Goal: Contribute content

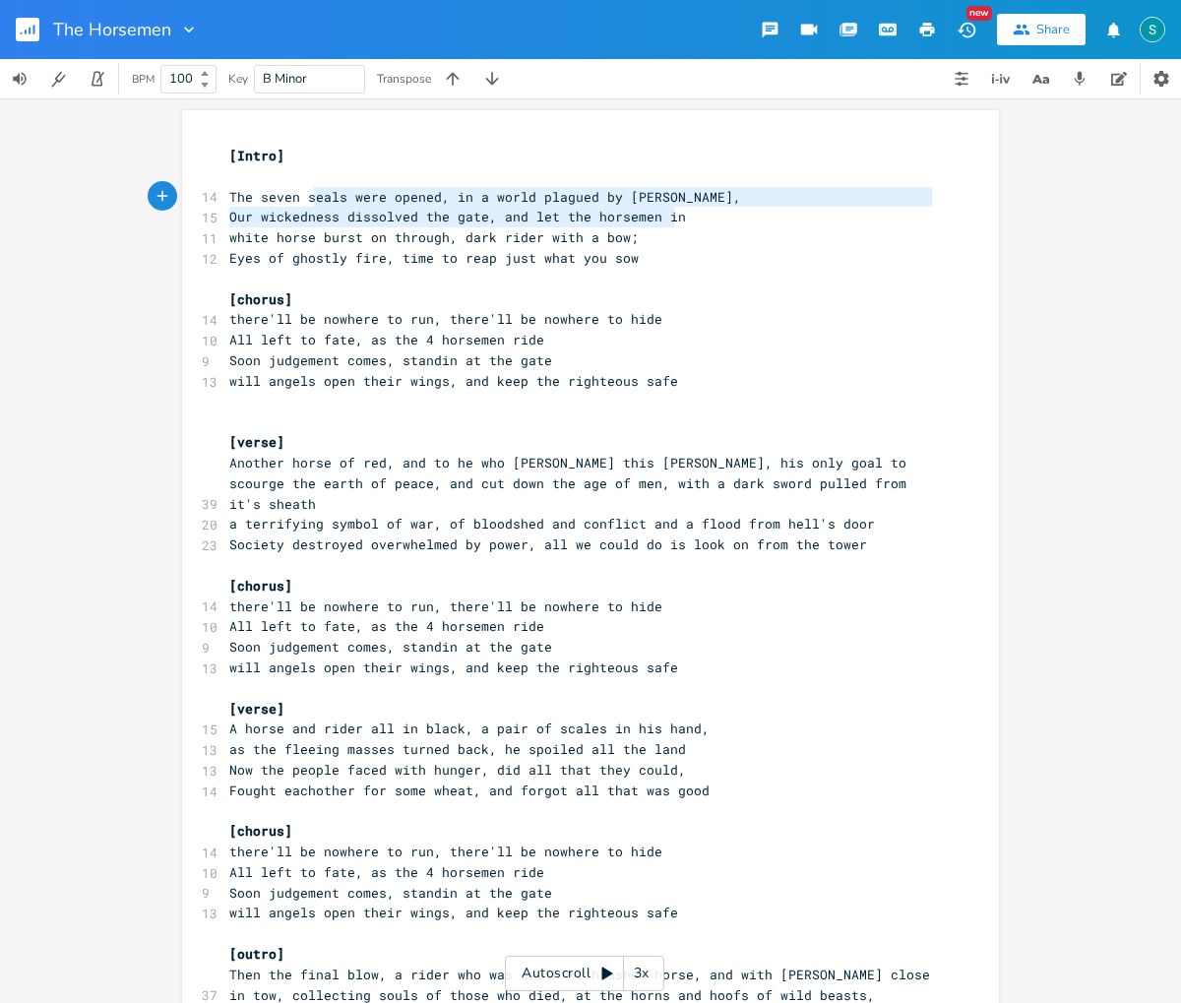
type textarea "The seven seals were opened, in a world plagued by sin, Our wickedness dissolve…"
drag, startPoint x: 674, startPoint y: 216, endPoint x: 218, endPoint y: 196, distance: 456.0
click at [225, 196] on div "[Intro] ​ 14 The seven seals were opened, in a world plagued by sin, 15 Our wic…" at bounding box center [580, 657] width 710 height 1023
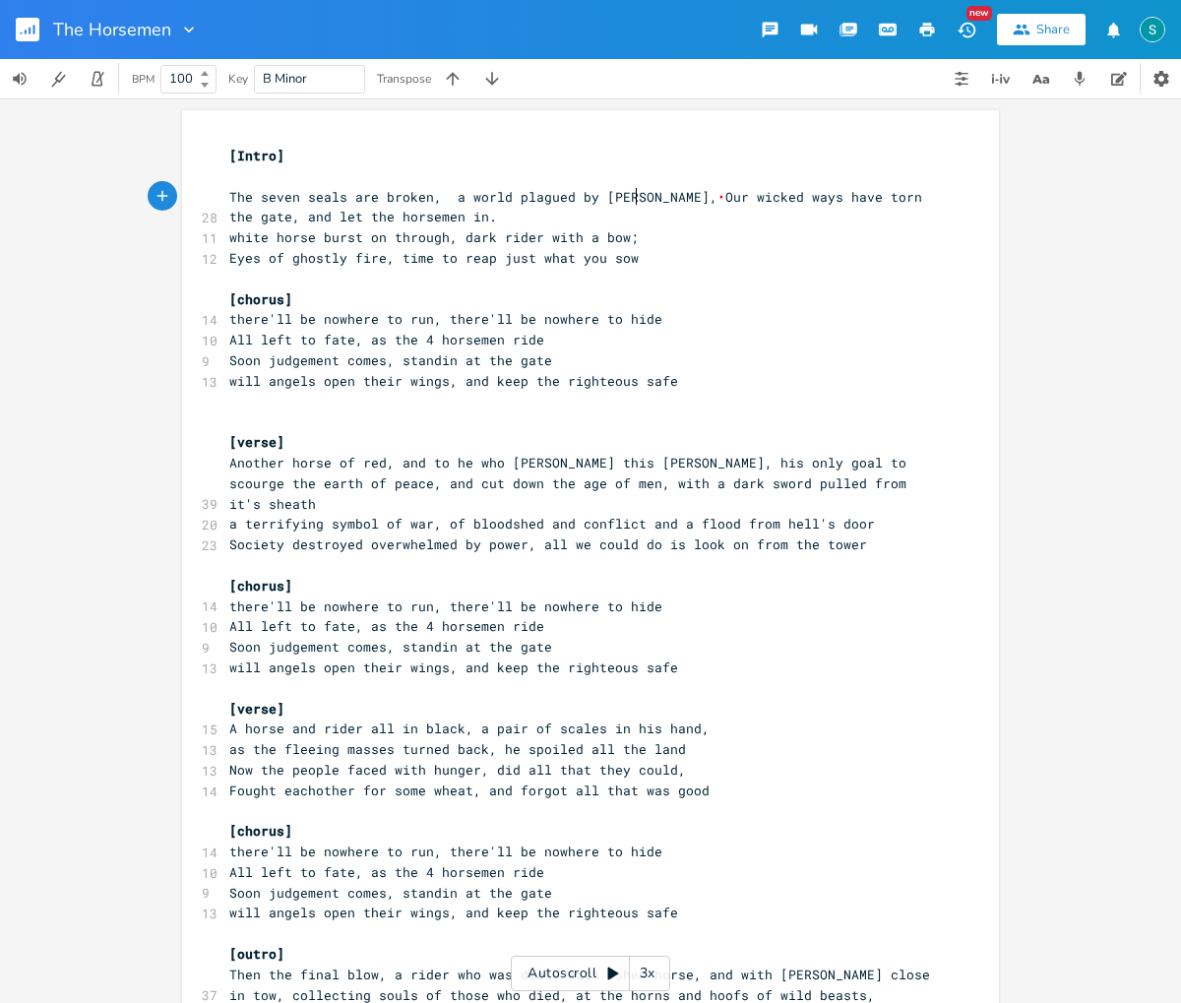
drag, startPoint x: 632, startPoint y: 198, endPoint x: 638, endPoint y: 223, distance: 26.3
click at [632, 198] on span "The seven seals are broken, a world plagued by sin, • Our wicked ways have torn…" at bounding box center [579, 207] width 700 height 38
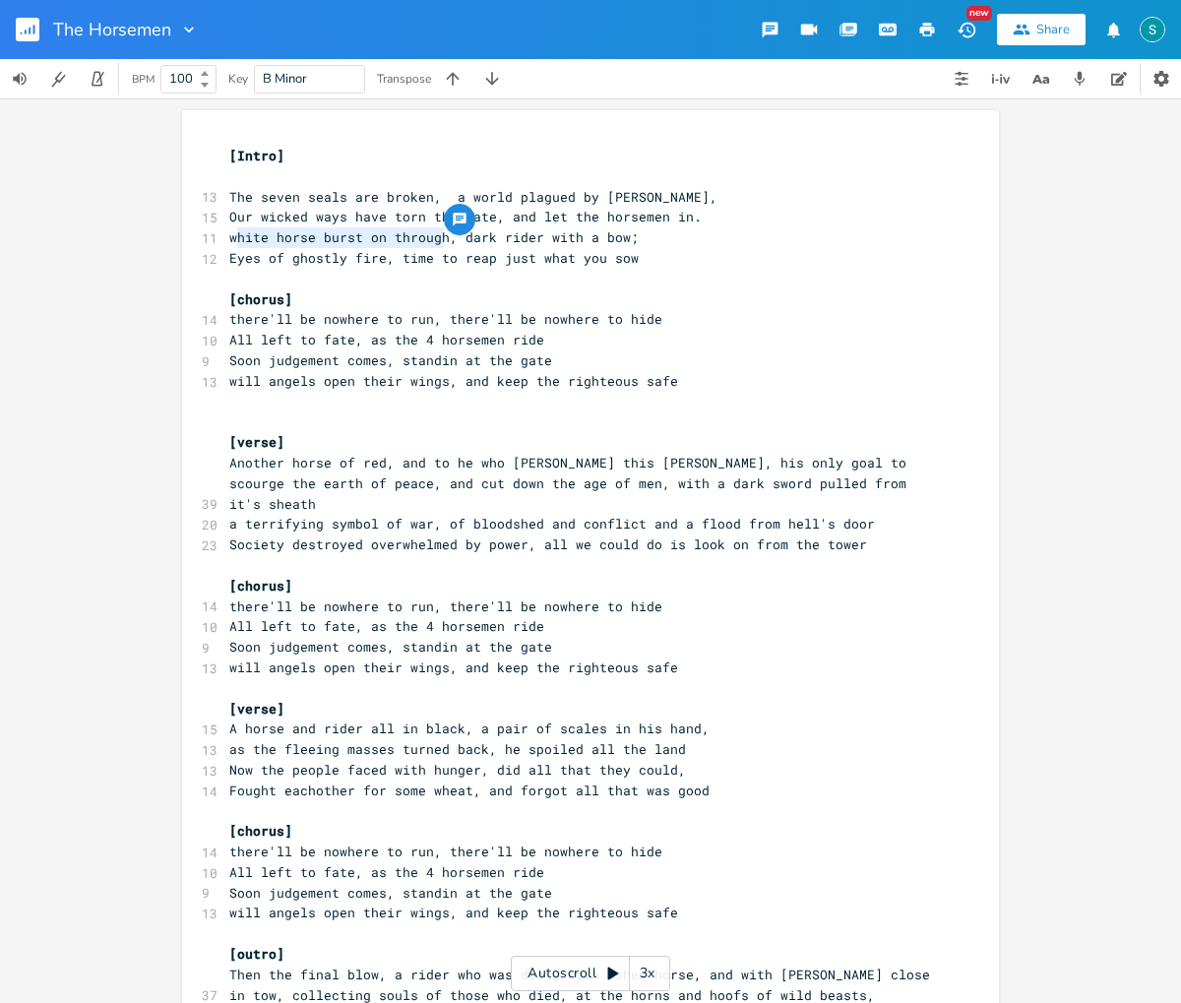
type textarea "white horse burst on through"
drag, startPoint x: 440, startPoint y: 235, endPoint x: 225, endPoint y: 234, distance: 214.5
click at [229, 234] on span "white horse burst on through, dark rider with a bow;" at bounding box center [433, 237] width 409 height 18
drag, startPoint x: 578, startPoint y: 236, endPoint x: 522, endPoint y: 238, distance: 55.1
click at [522, 238] on span "Smoke rises from the ashes, dark rider with a bow;" at bounding box center [426, 237] width 394 height 18
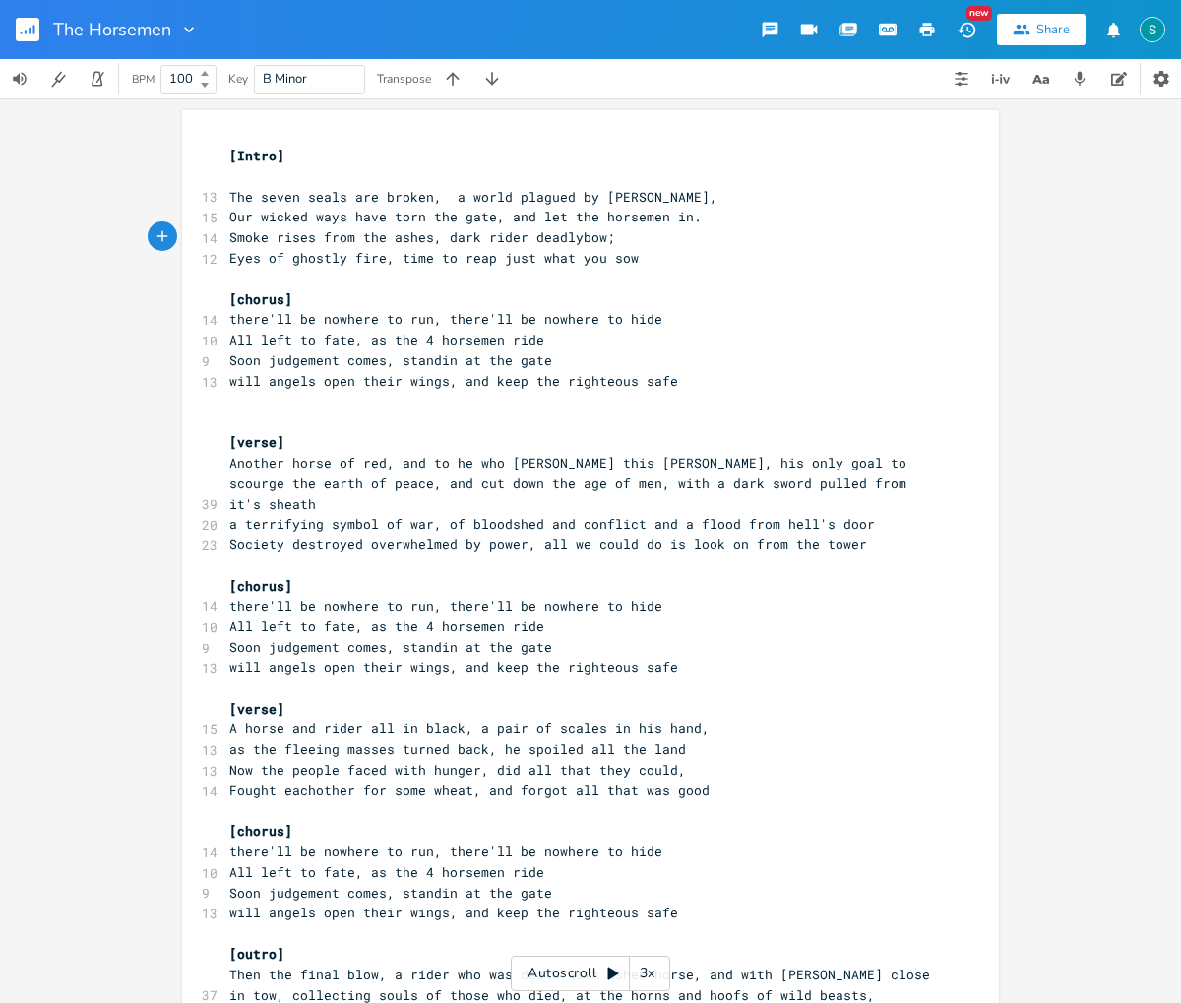
type textarea "deadly"
click at [515, 239] on span "Smoke rises from the ashes, dark rider deadly bow;" at bounding box center [426, 237] width 394 height 18
type textarea "s"
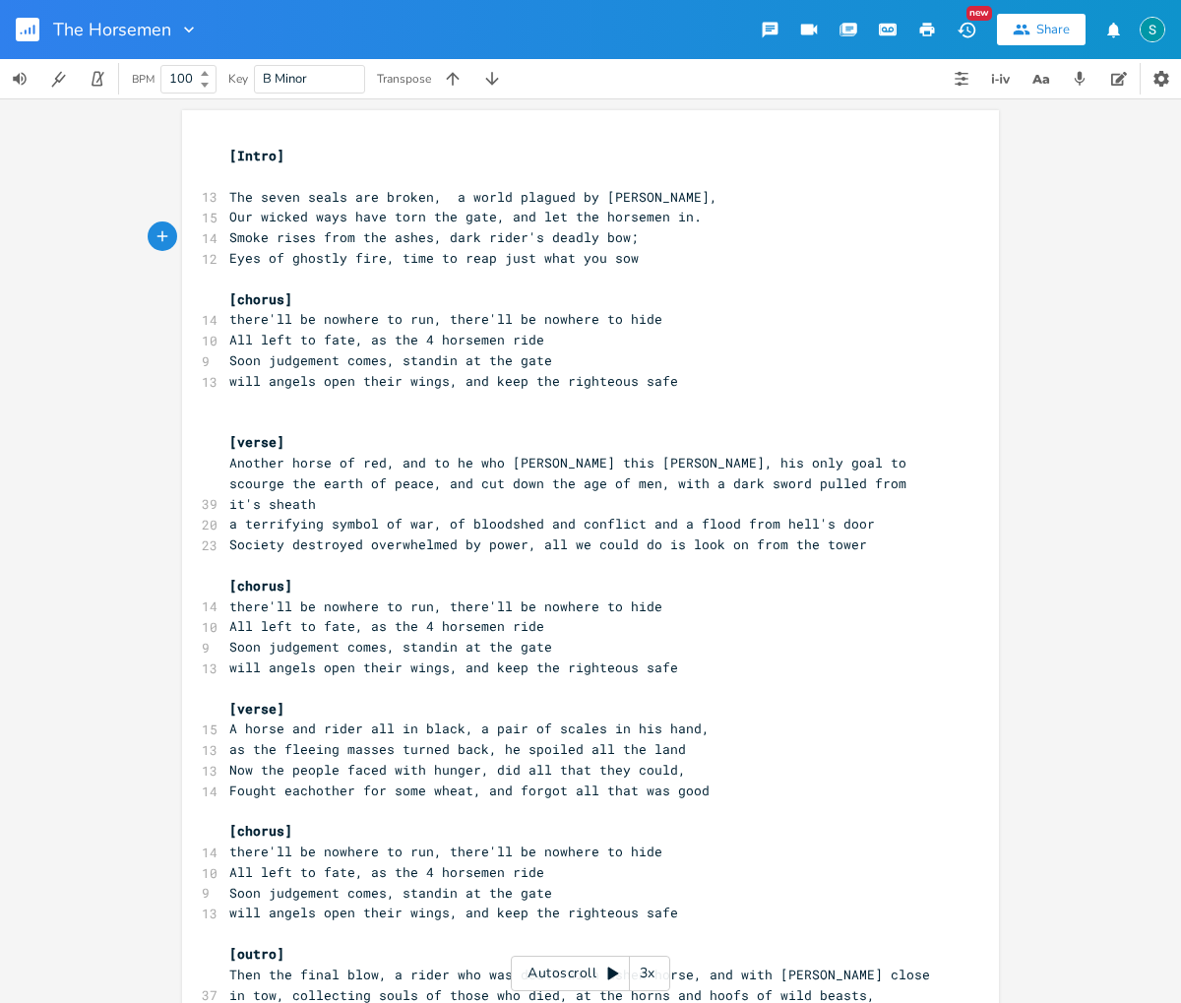
type textarea "'s"
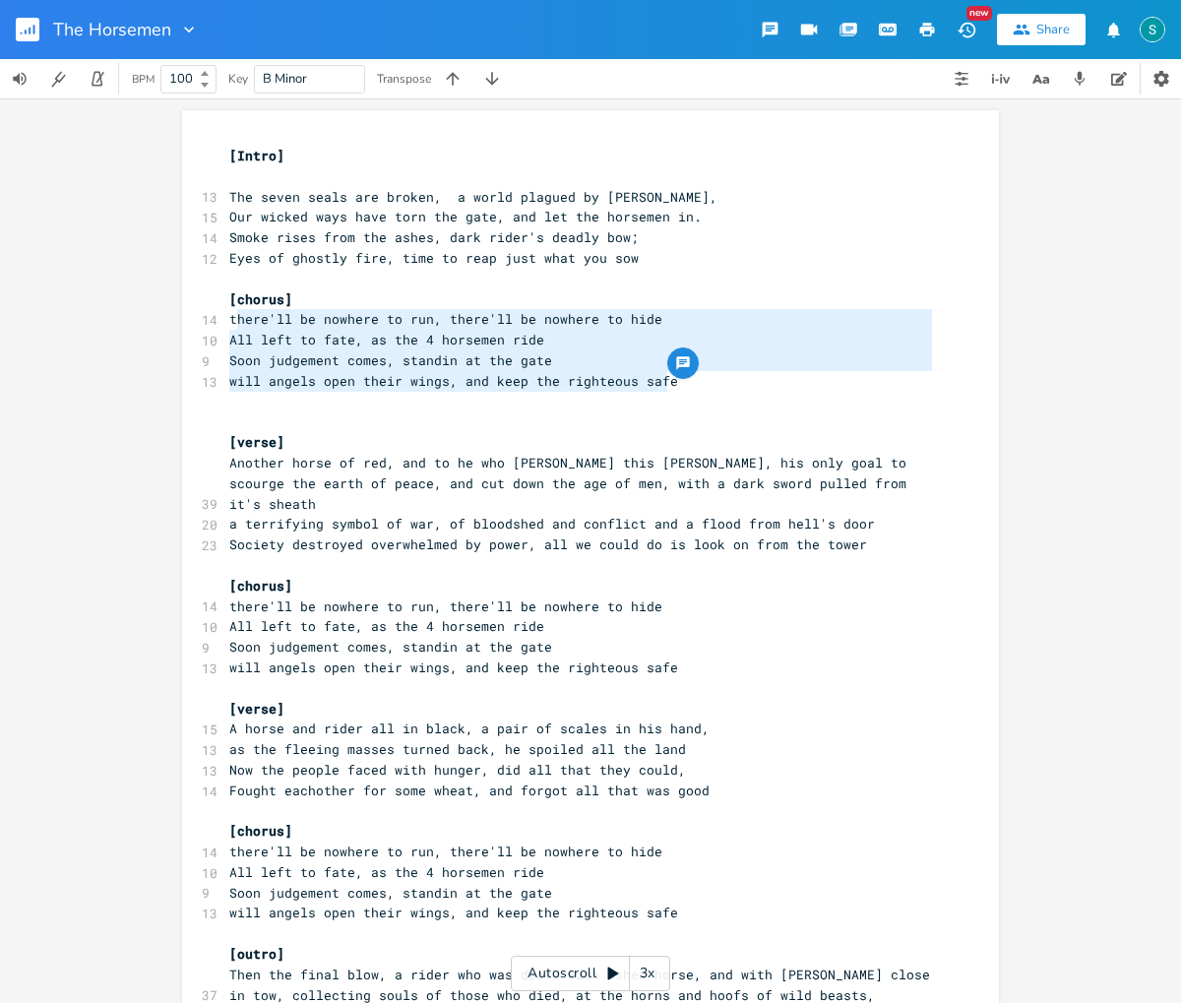
type textarea "there'll be nowhere to run, there'll be nowhere to hide All left to fate, as th…"
drag, startPoint x: 668, startPoint y: 382, endPoint x: 225, endPoint y: 323, distance: 446.6
click at [225, 323] on div "[Intro] ​ 13 The seven seals are broken, a world plagued by sin, 15 Our wicked …" at bounding box center [580, 657] width 710 height 1023
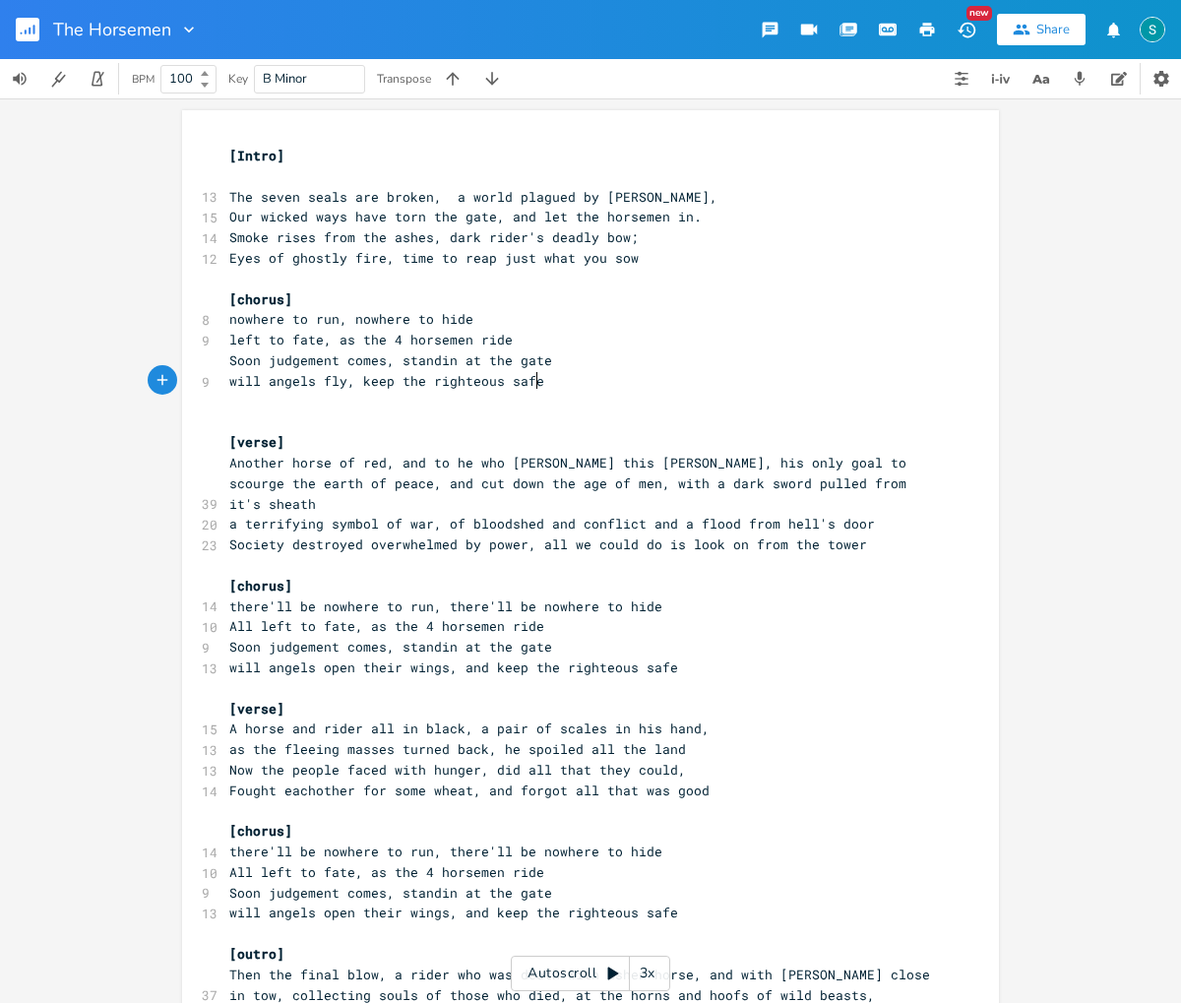
click at [402, 336] on span "left to fate, as the 4 horsemen ride" at bounding box center [370, 340] width 283 height 18
click at [487, 409] on pre "​" at bounding box center [580, 402] width 710 height 21
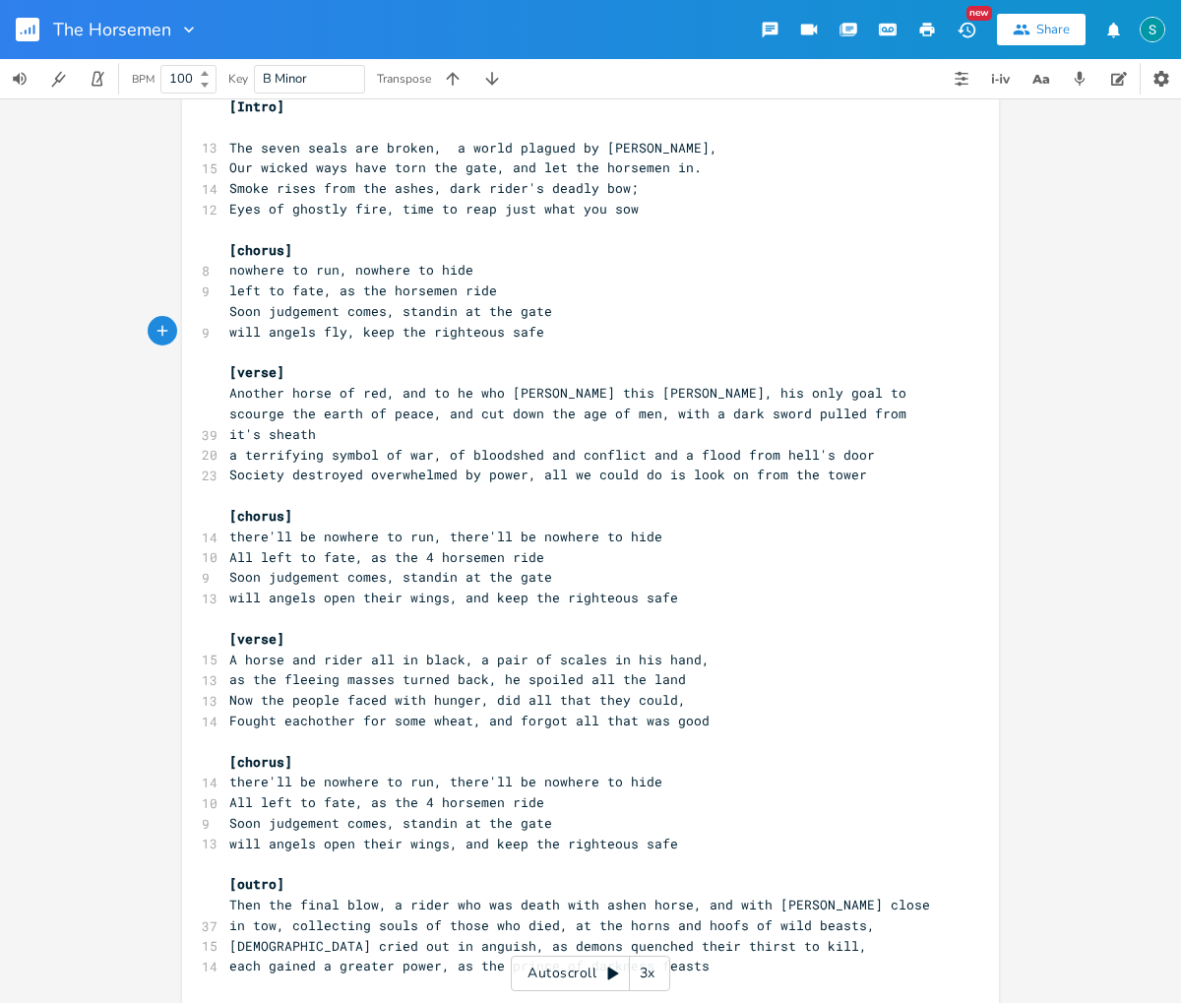
scroll to position [52, 0]
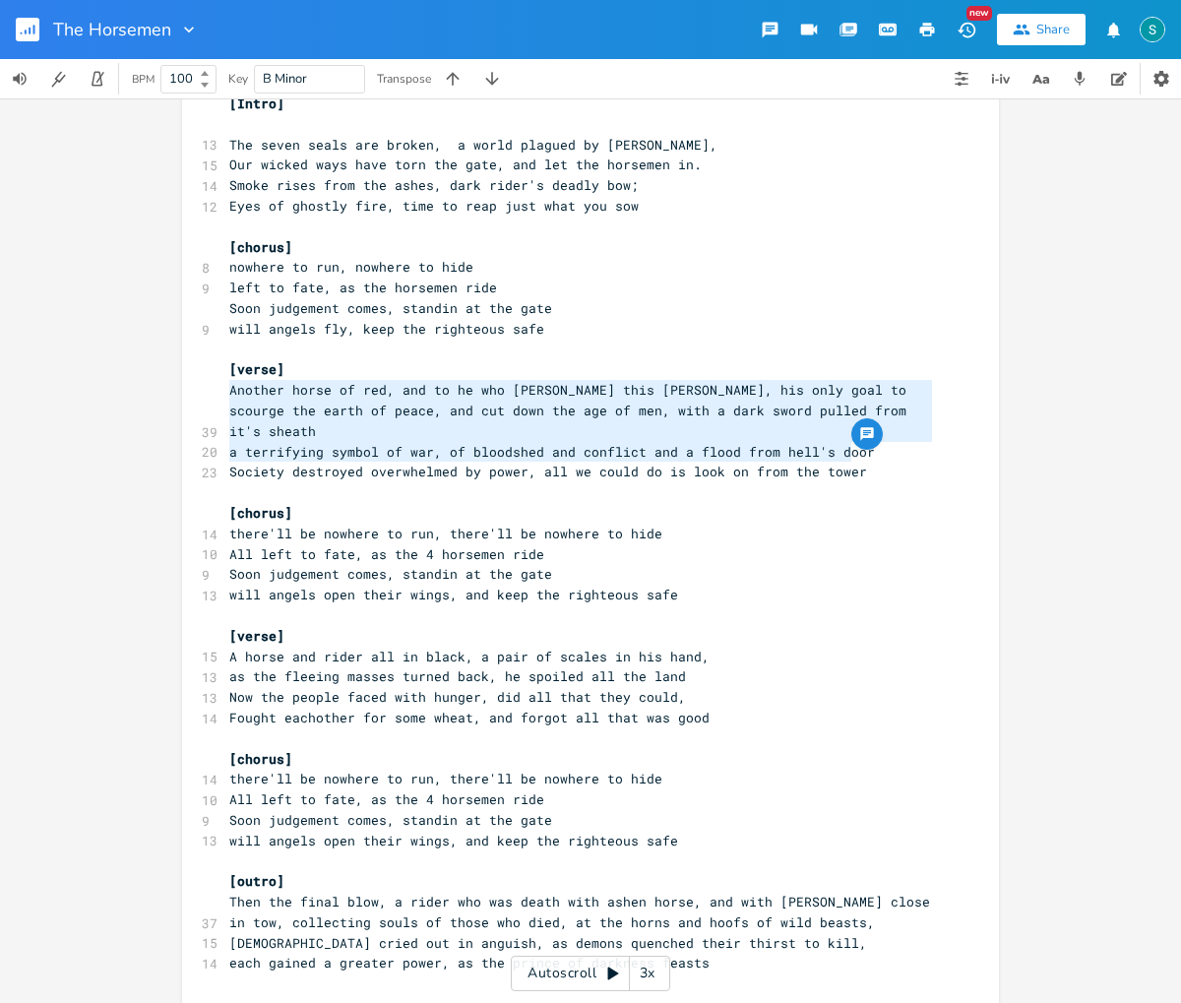
drag, startPoint x: 848, startPoint y: 455, endPoint x: 220, endPoint y: 398, distance: 630.2
click at [225, 398] on div "[Intro] ​ 13 The seven seals are broken, a world plagued by sin, 15 Our wicked …" at bounding box center [580, 594] width 710 height 1003
type textarea "​Another horse of red, and to he who [PERSON_NAME] this [PERSON_NAME], his only…"
paste textarea
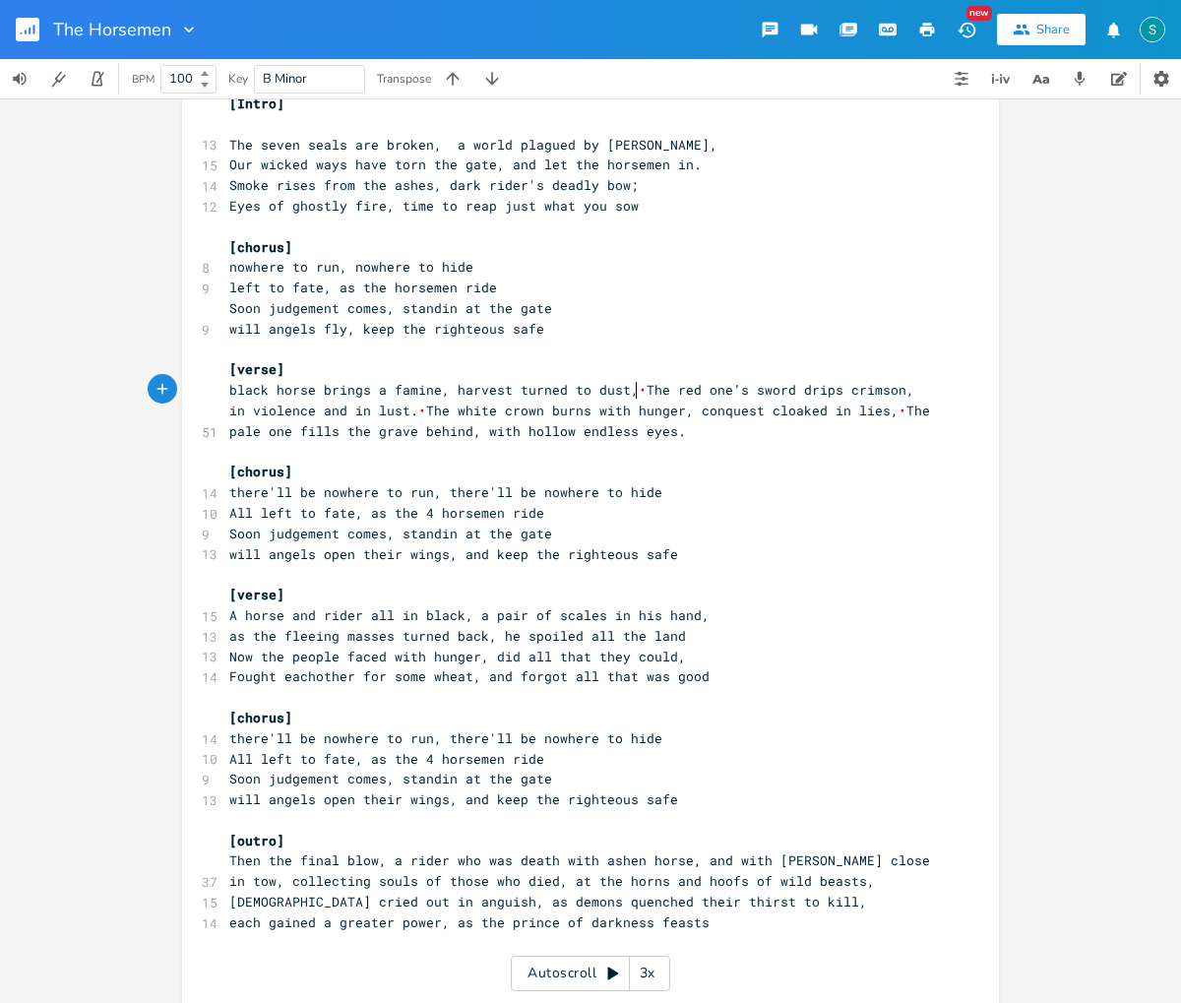
click at [632, 388] on span "black horse brings a famine, harvest turned to dust, • The red one’s sword drip…" at bounding box center [583, 410] width 708 height 59
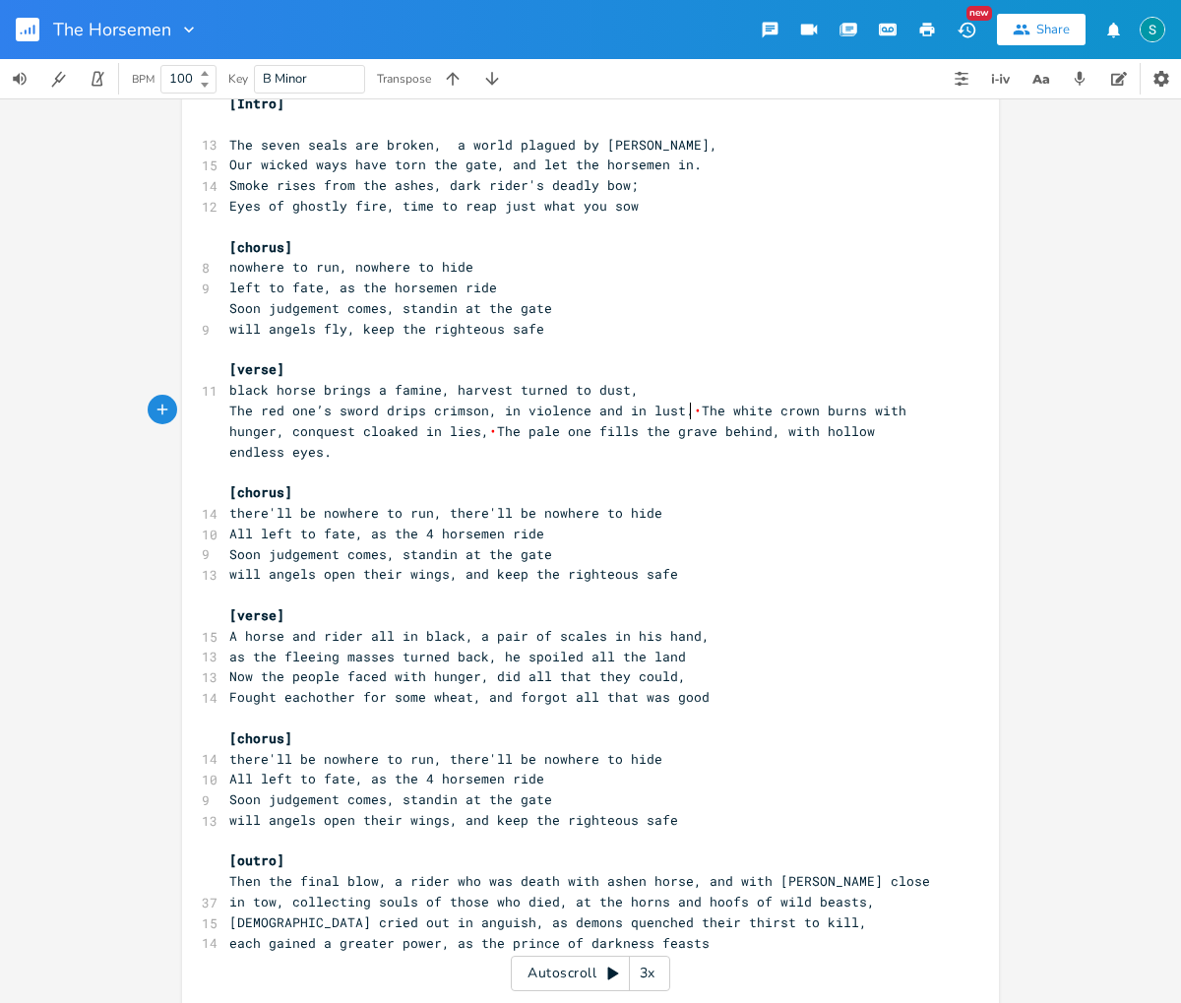
click at [685, 412] on span "The red one’s sword drips crimson, in violence and in lust. • The white crown b…" at bounding box center [571, 430] width 685 height 59
click at [683, 415] on pre "The red one’s sword drips crimson, in violence and in lust." at bounding box center [580, 410] width 710 height 21
click at [696, 431] on span "The white crown burns with hunger, conquest cloaked in lies, • The pale one fil…" at bounding box center [583, 441] width 708 height 38
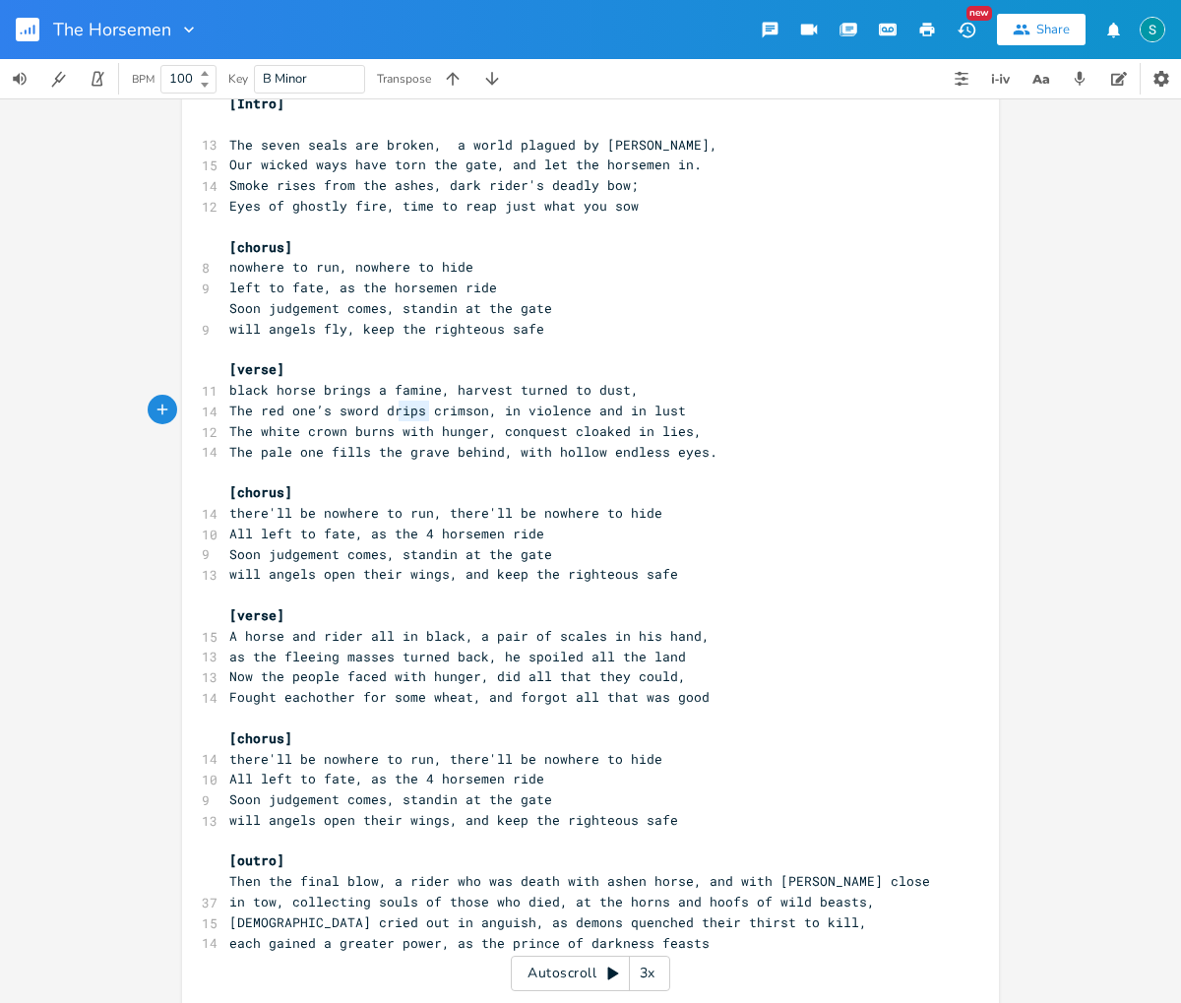
type textarea "drips"
drag, startPoint x: 423, startPoint y: 413, endPoint x: 380, endPoint y: 412, distance: 43.3
click at [380, 412] on span "The red one’s sword drips crimson, in violence and in lust" at bounding box center [457, 410] width 457 height 18
click at [431, 409] on span "The red one’s sword crimson, in violence and in lust" at bounding box center [433, 410] width 409 height 18
type textarea "soaked"
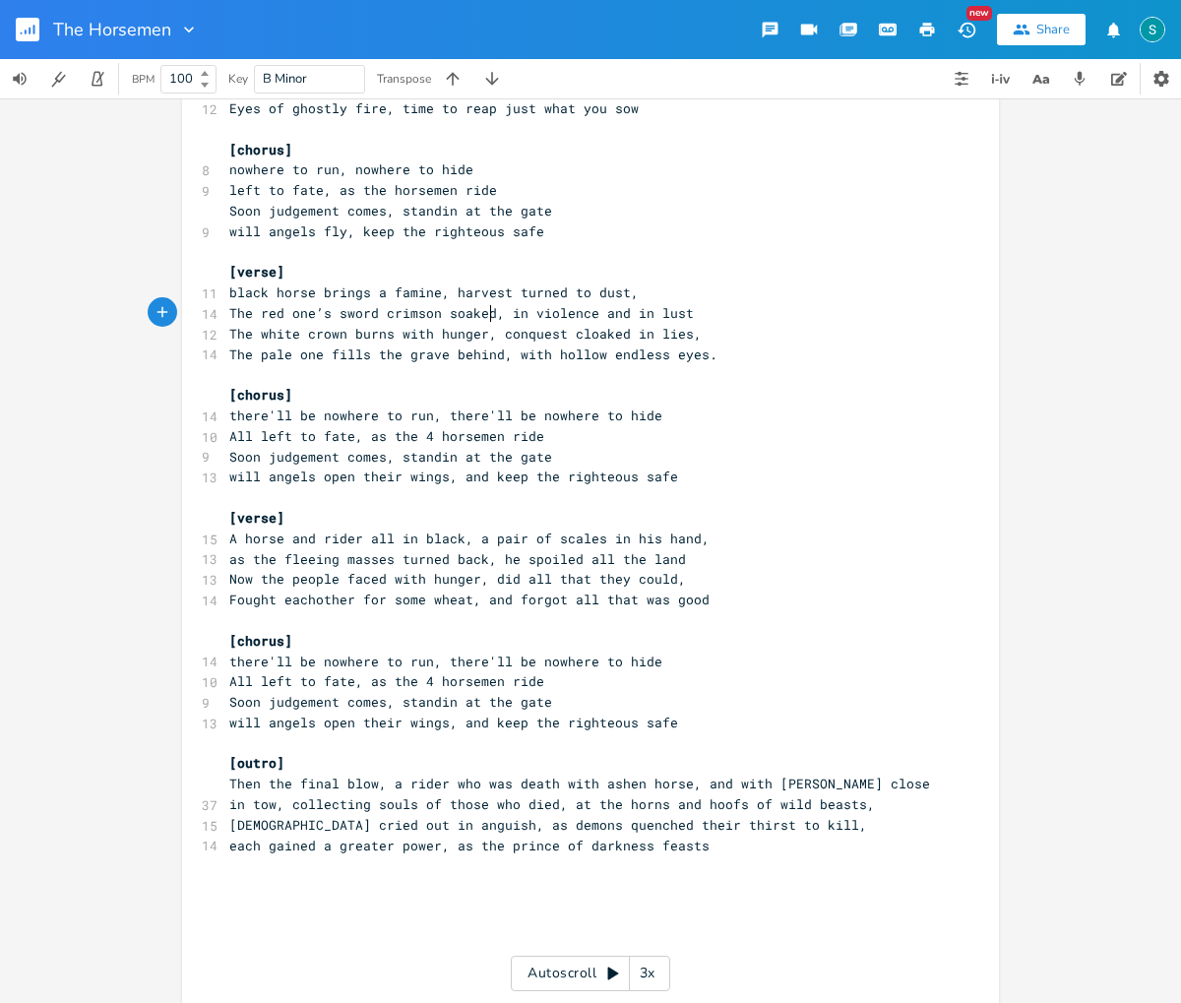
scroll to position [110, 0]
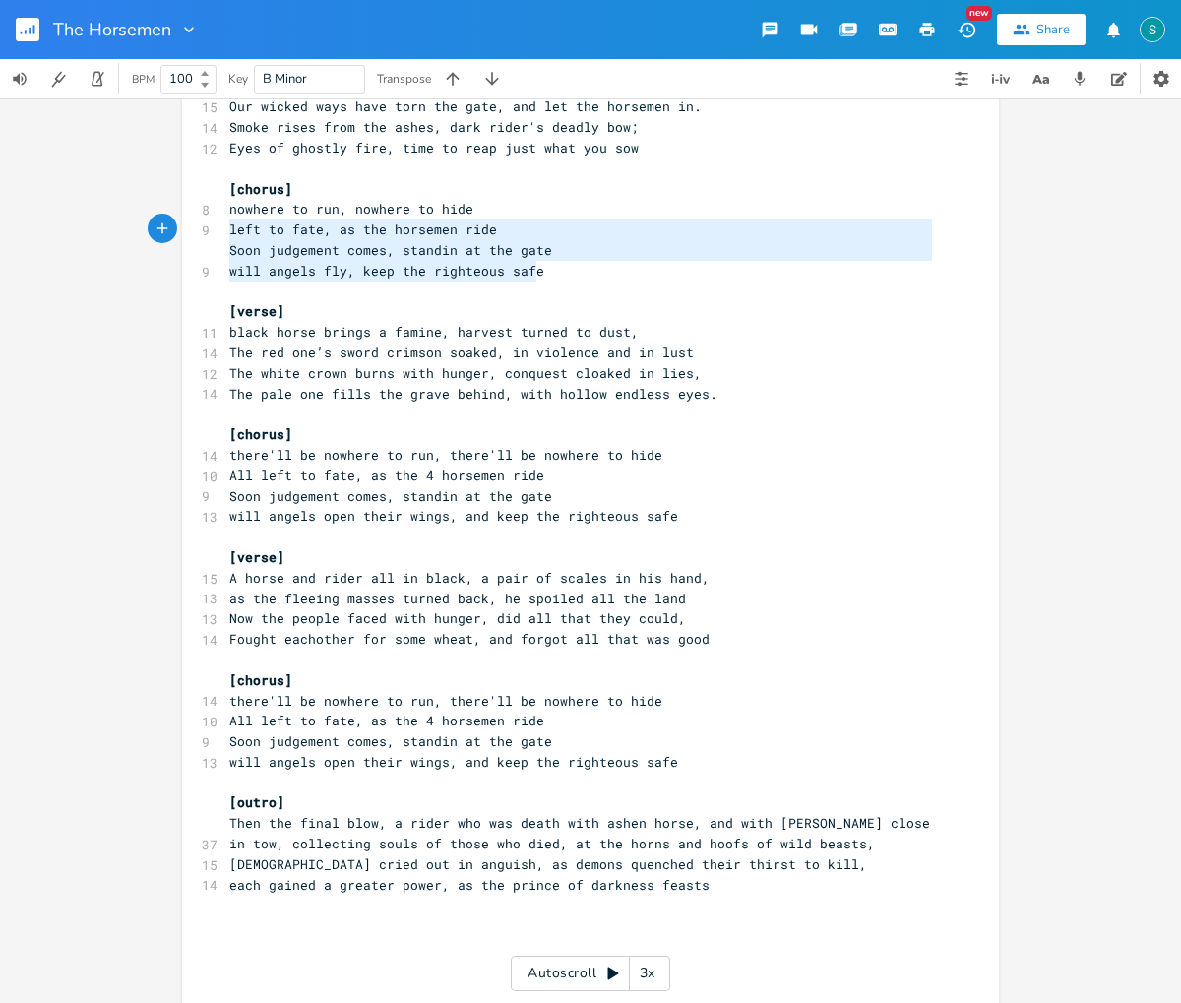
type textarea "nowhere to run, nowhere to hide left to fate, as the horsemen ride Soon judgeme…"
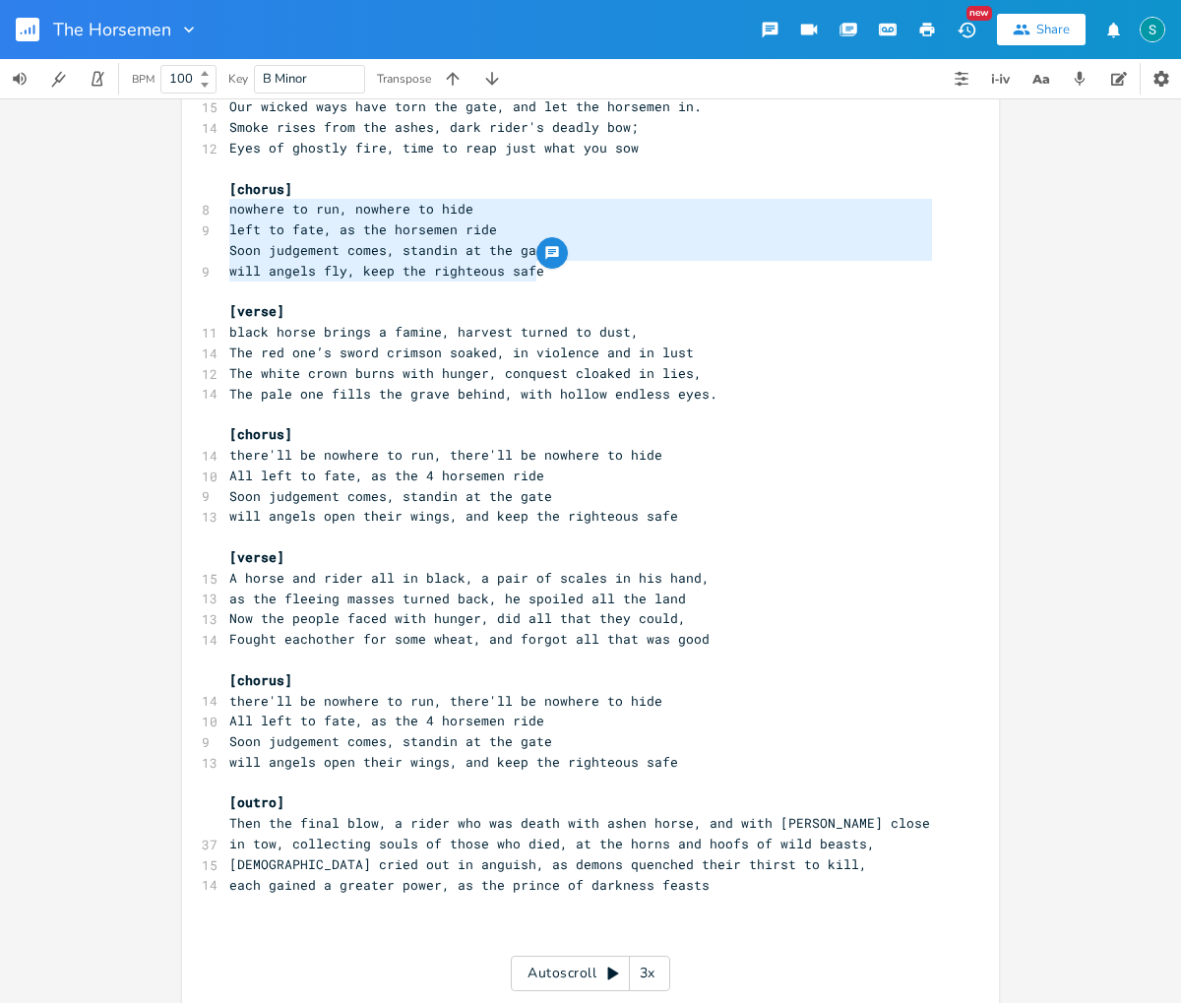
drag, startPoint x: 549, startPoint y: 275, endPoint x: 219, endPoint y: 215, distance: 335.0
click at [225, 215] on div "[Intro] ​ 13 The seven seals are broken, a world plagued by sin, 15 Our wicked …" at bounding box center [580, 526] width 710 height 982
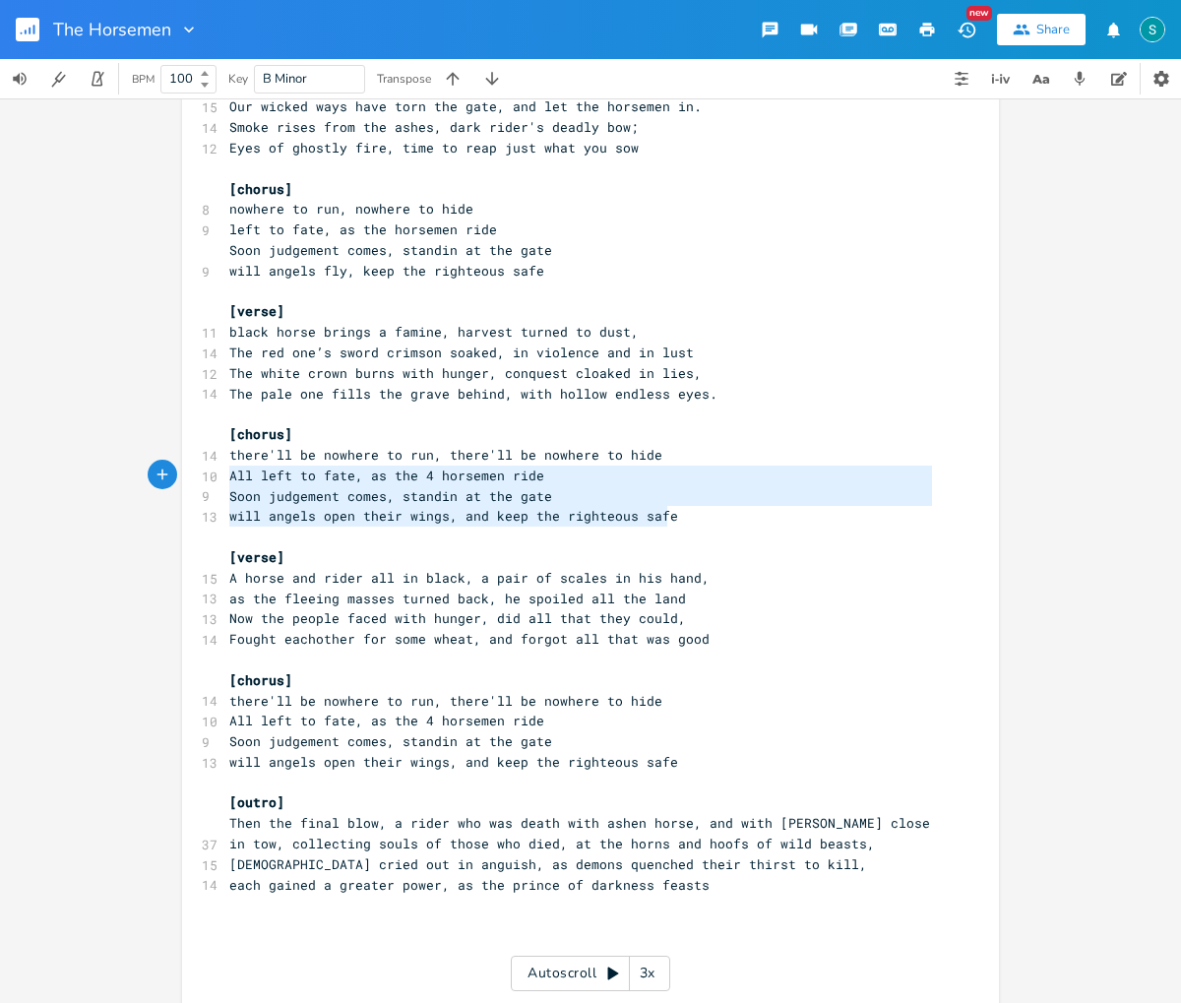
type textarea "there'll be nowhere to run, there'll be nowhere to hide All left to fate, as th…"
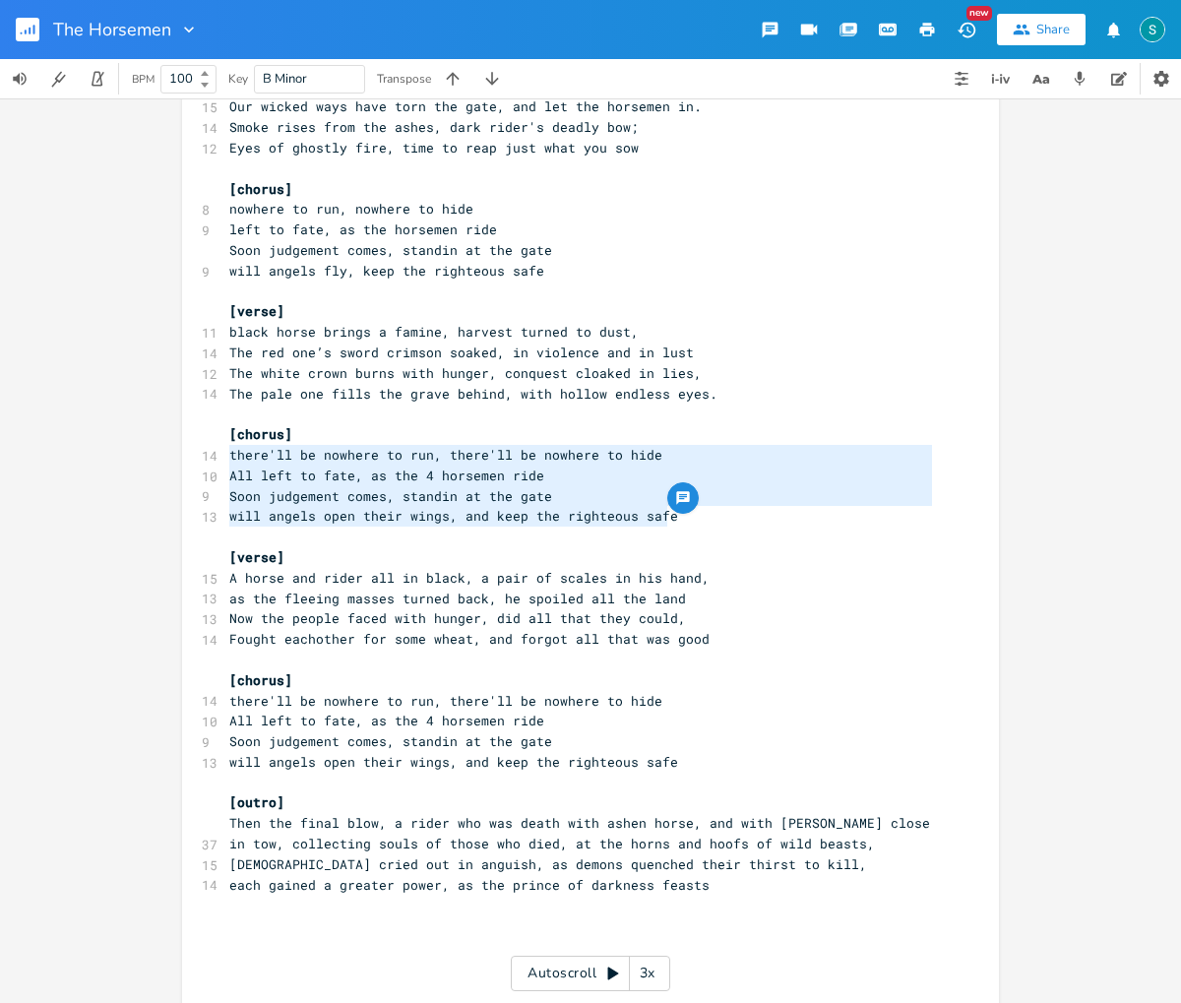
drag, startPoint x: 678, startPoint y: 520, endPoint x: 215, endPoint y: 463, distance: 465.9
click at [215, 463] on div "there'll be nowhere to run, there'll be nowhere to hide All left to fate, as th…" at bounding box center [590, 522] width 817 height 1045
paste textarea
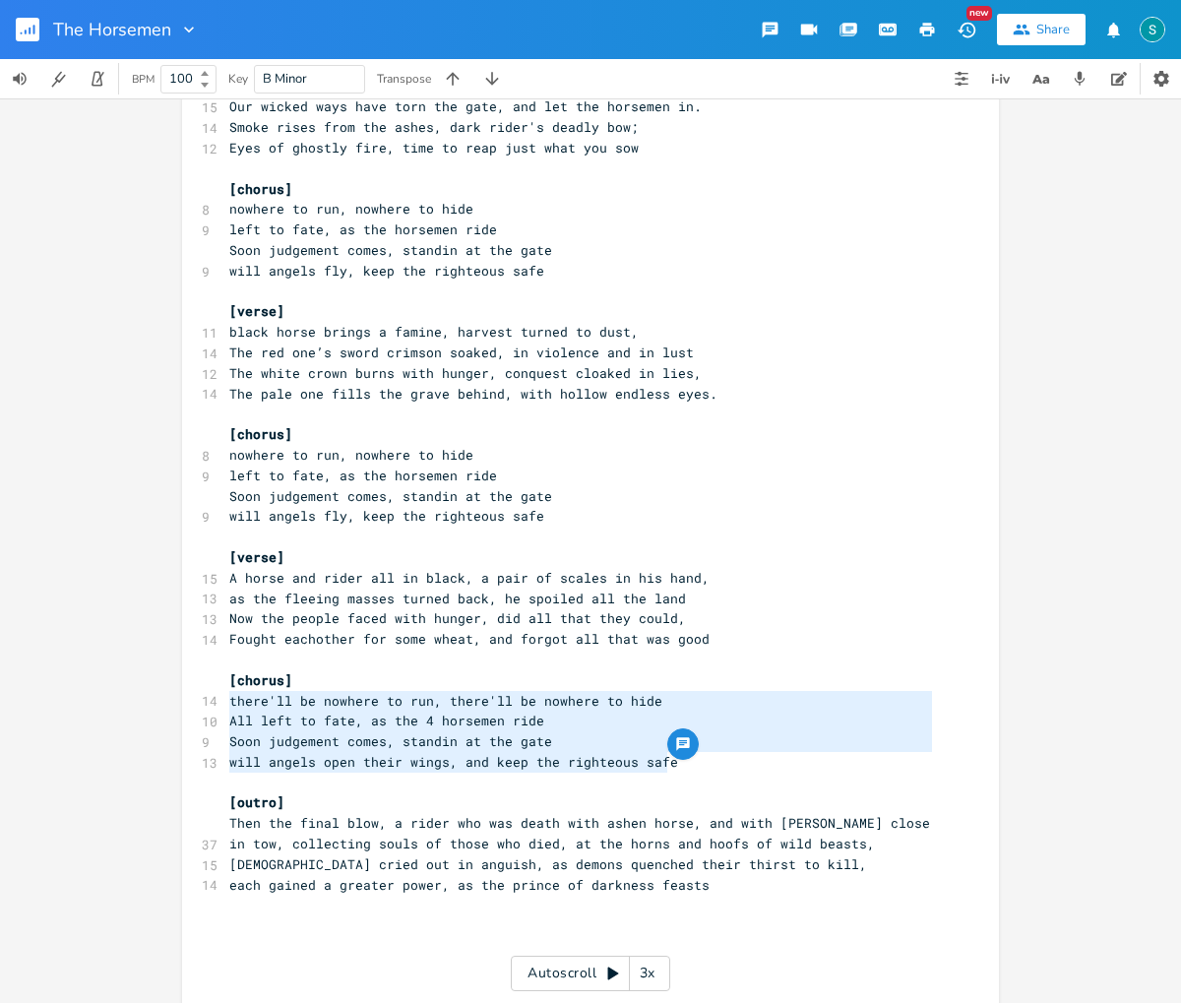
drag, startPoint x: 688, startPoint y: 761, endPoint x: 218, endPoint y: 703, distance: 472.9
click at [218, 703] on div "there'll be nowhere to run, there'll be nowhere to hide All left to fate, as th…" at bounding box center [590, 522] width 817 height 1045
paste textarea
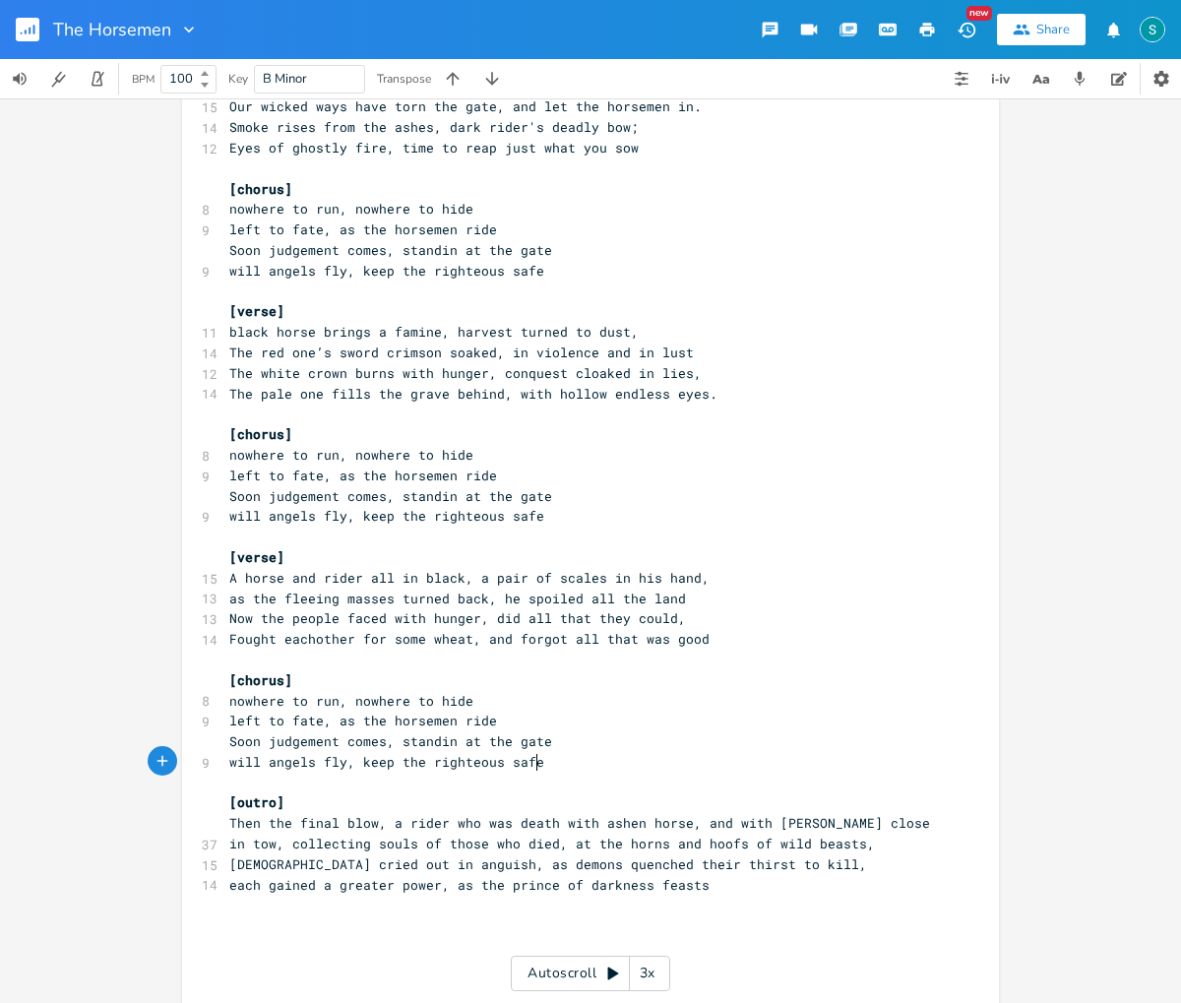
type textarea "there'll be nowhere to run, there'll be nowhere to hide All left to fate, as th…"
drag, startPoint x: 269, startPoint y: 312, endPoint x: 274, endPoint y: 331, distance: 19.6
click at [269, 312] on span "[verse]" at bounding box center [256, 312] width 55 height 18
type textarea "1"
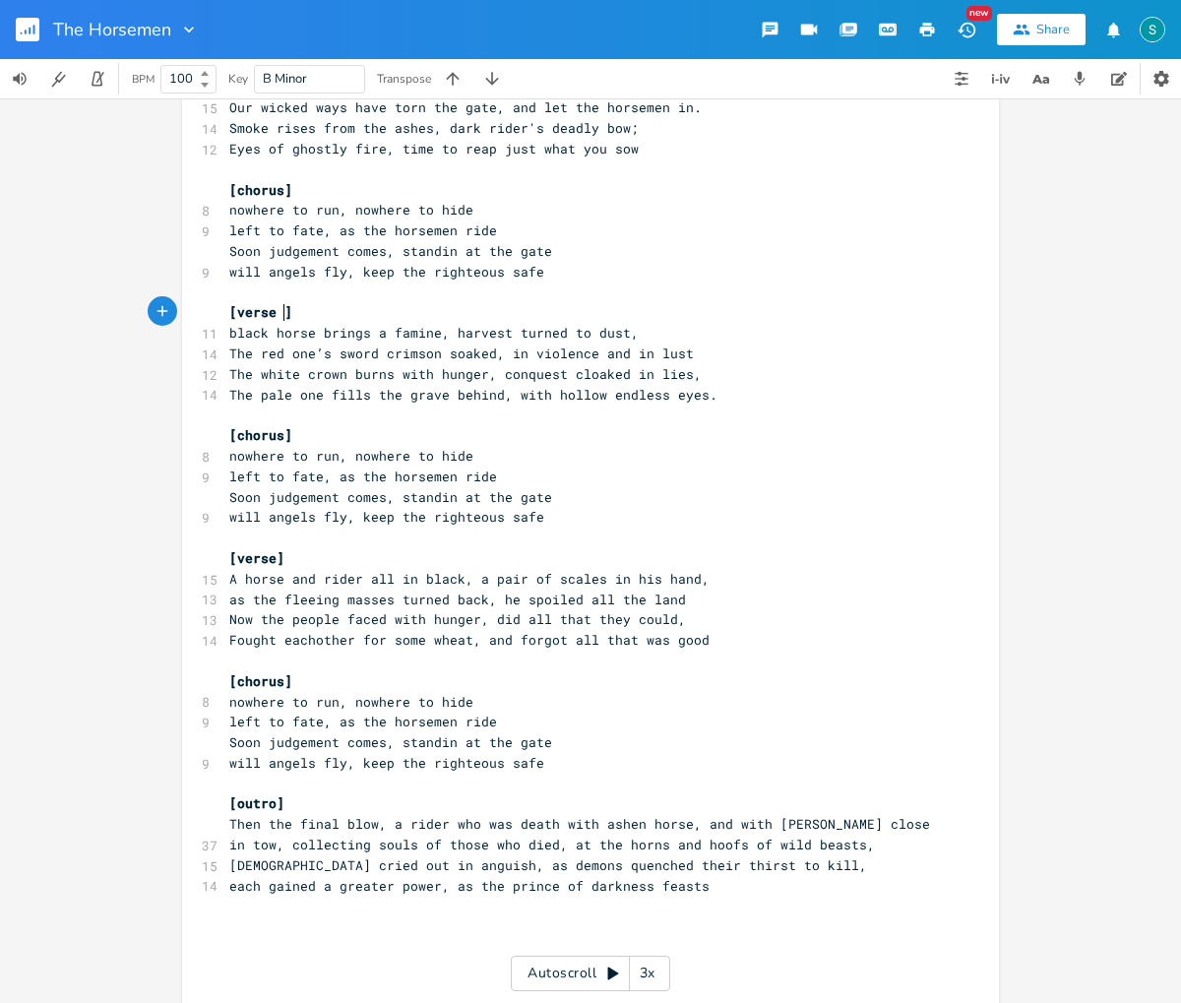
scroll to position [0, 10]
click at [755, 391] on pre "The pale one fills the grave behind, with hollow endless eyes." at bounding box center [580, 395] width 710 height 21
click at [270, 555] on span "[verse]" at bounding box center [256, 558] width 55 height 18
type textarea "Bridge"
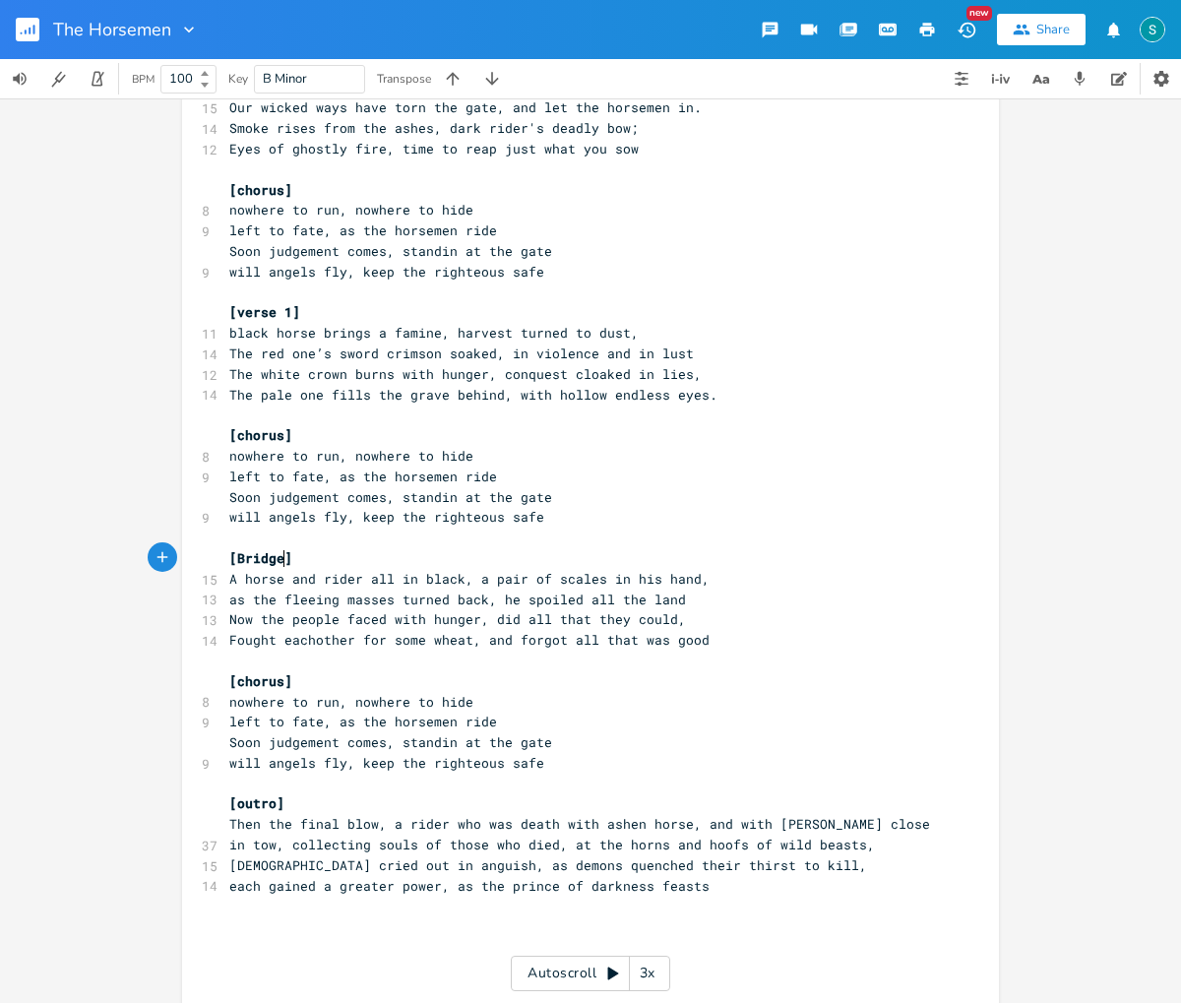
click at [286, 313] on span "[verse 1]" at bounding box center [264, 312] width 71 height 18
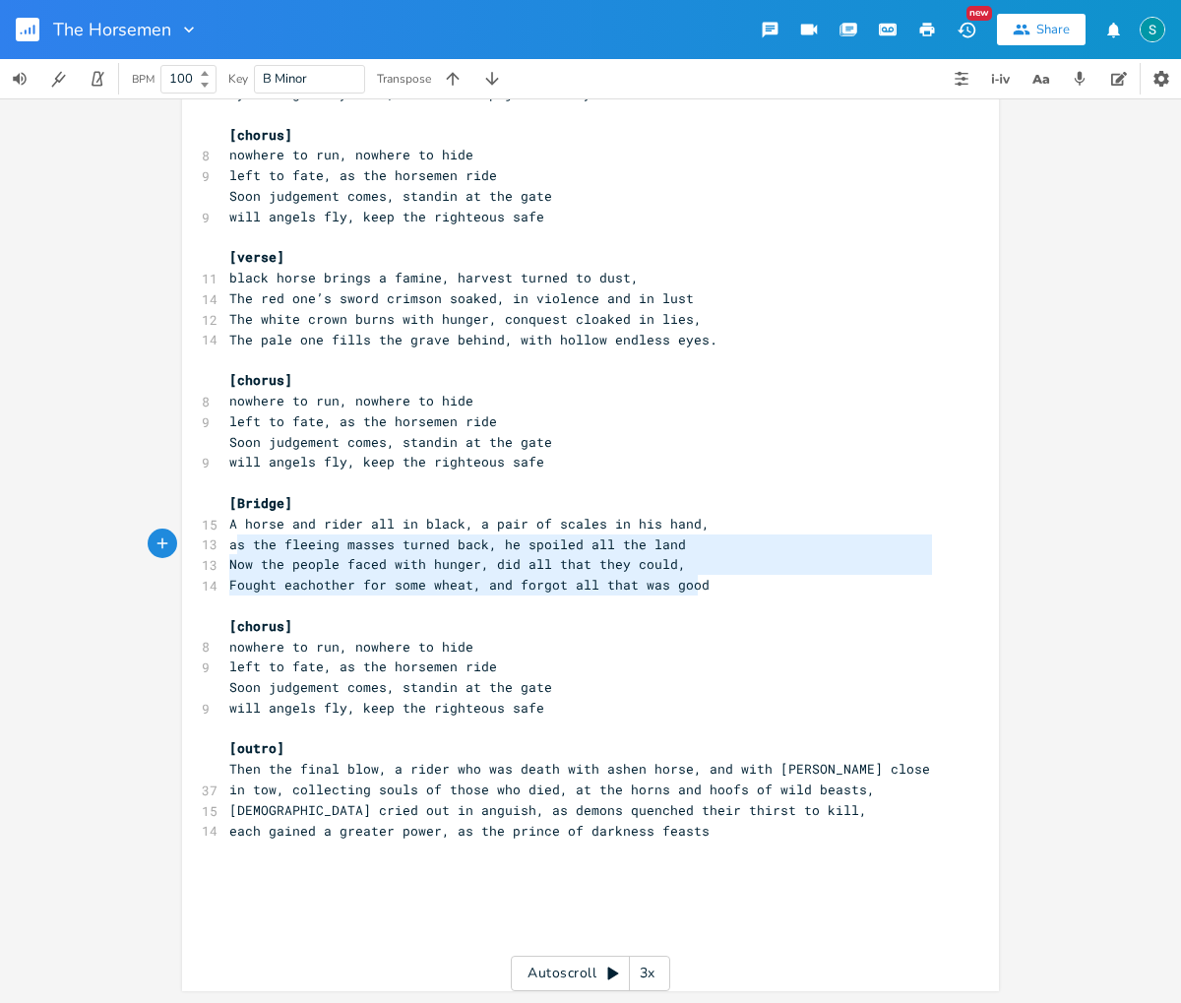
type textarea "A horse and rider all in black, a pair of scales in his hand, as the fleeing ma…"
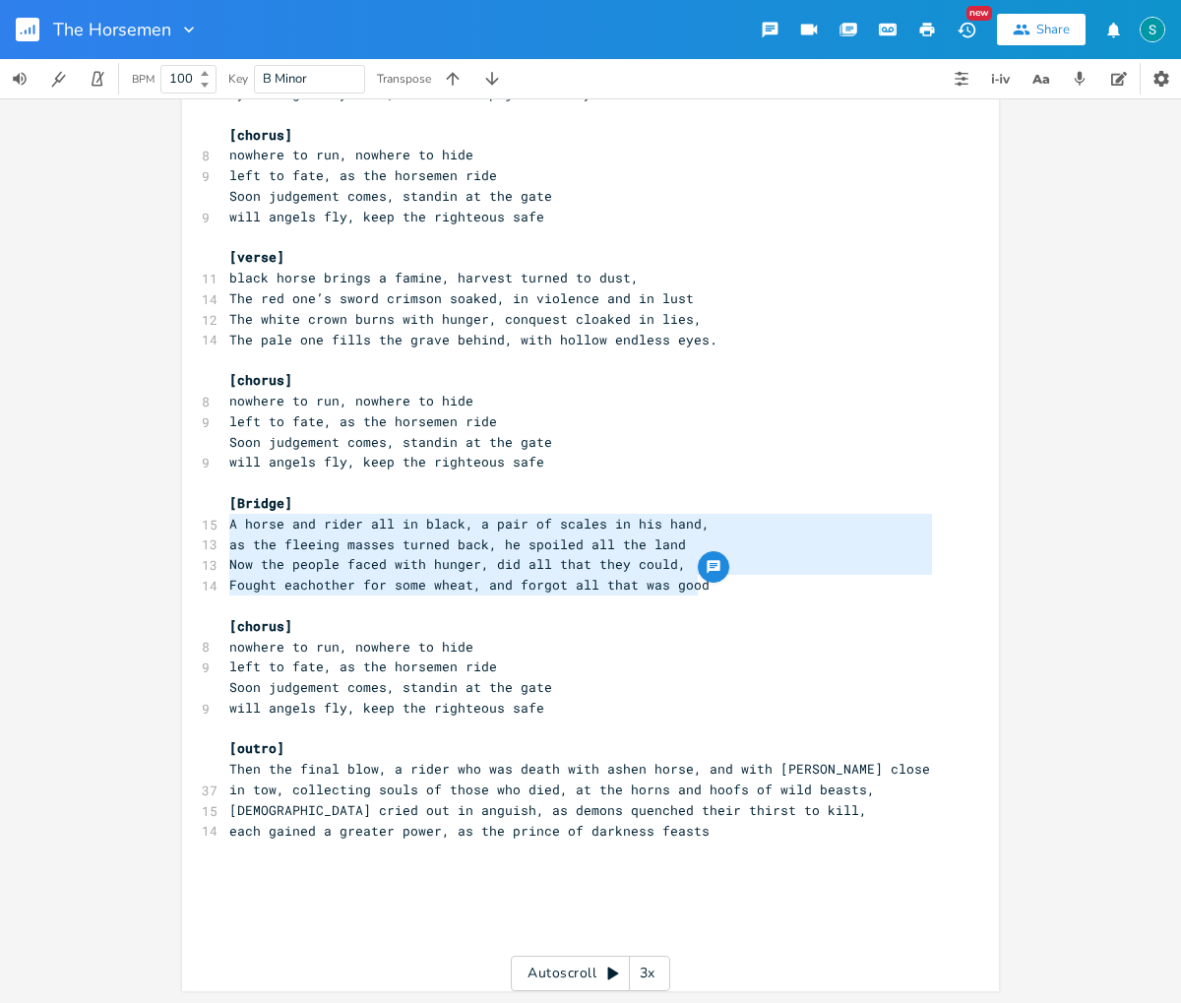
drag, startPoint x: 689, startPoint y: 582, endPoint x: 220, endPoint y: 528, distance: 471.4
click at [225, 528] on div "[Intro] ​ 13 The seven seals are broken, a world plagued by sin, 15 Our wicked …" at bounding box center [580, 472] width 710 height 982
paste textarea
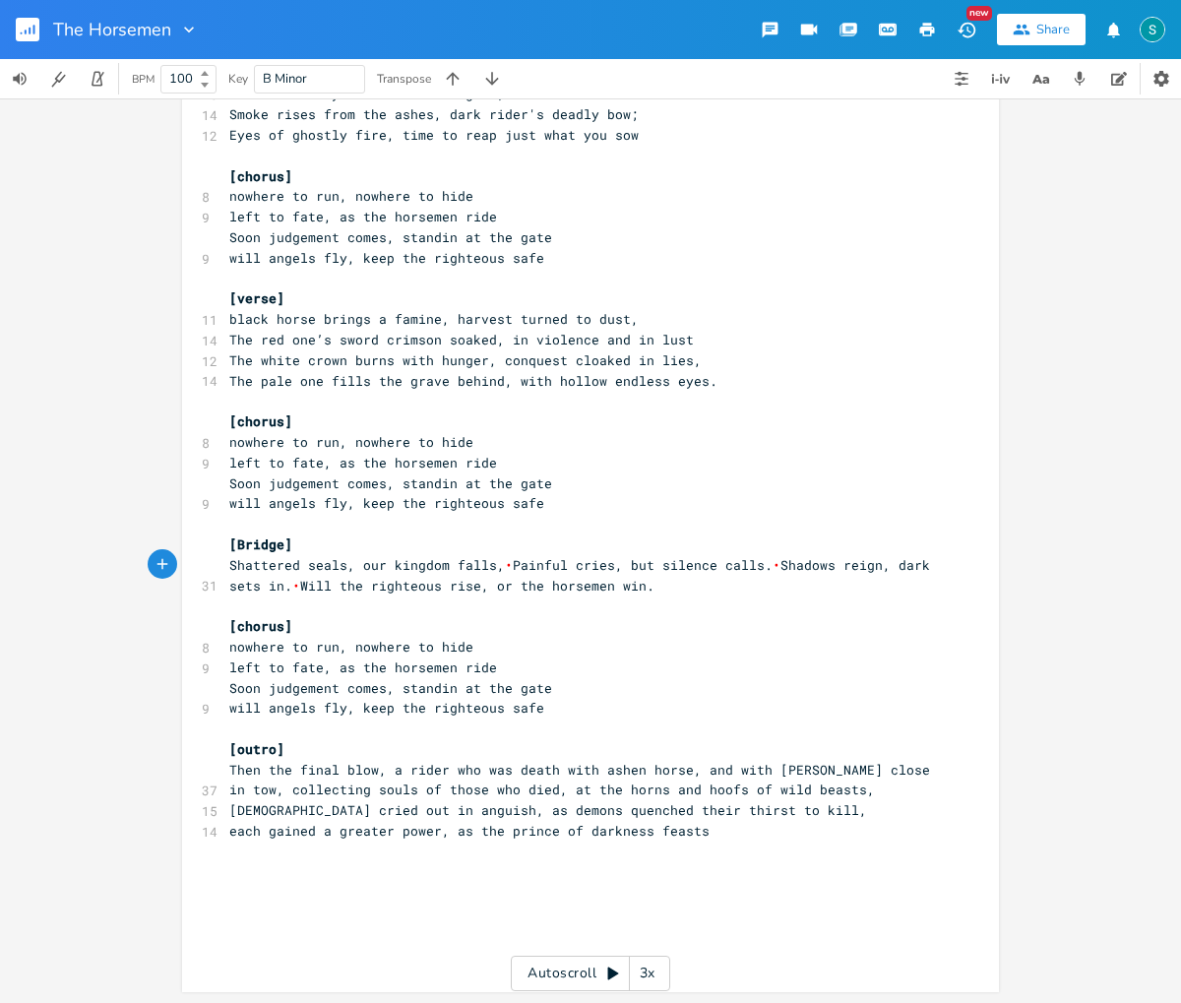
click at [502, 564] on span "Shattered seals, our kingdom falls, • Painful cries, but silence calls. • Shado…" at bounding box center [583, 575] width 708 height 38
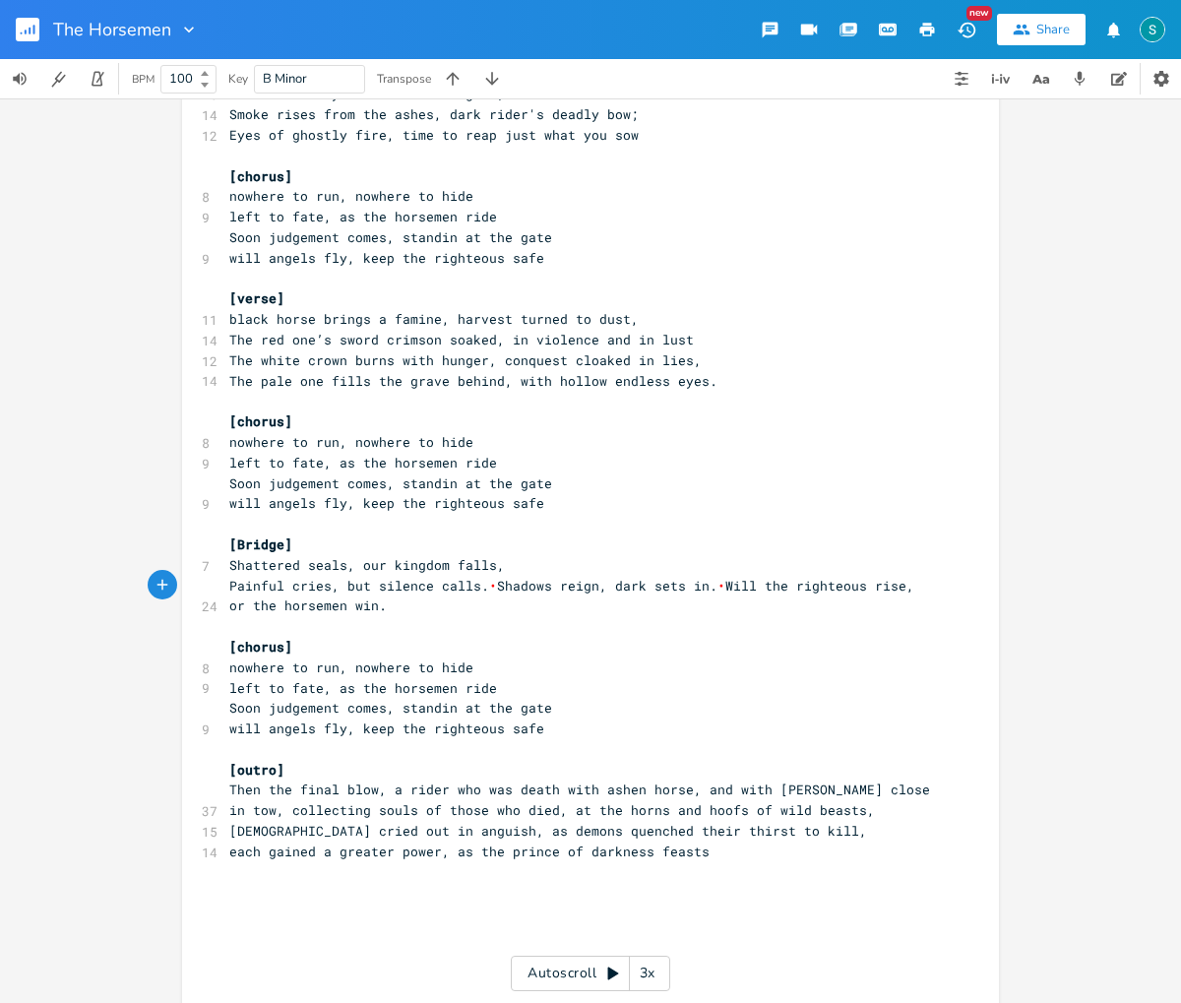
click at [706, 587] on span "Painful cries, but silence calls. • Shadows reign, dark sets in. • Will the rig…" at bounding box center [575, 596] width 693 height 38
drag, startPoint x: 486, startPoint y: 585, endPoint x: 543, endPoint y: 640, distance: 79.3
click at [486, 585] on span "Painful cries, but silence calls. • Shadows reign, dark sets in." at bounding box center [473, 586] width 488 height 18
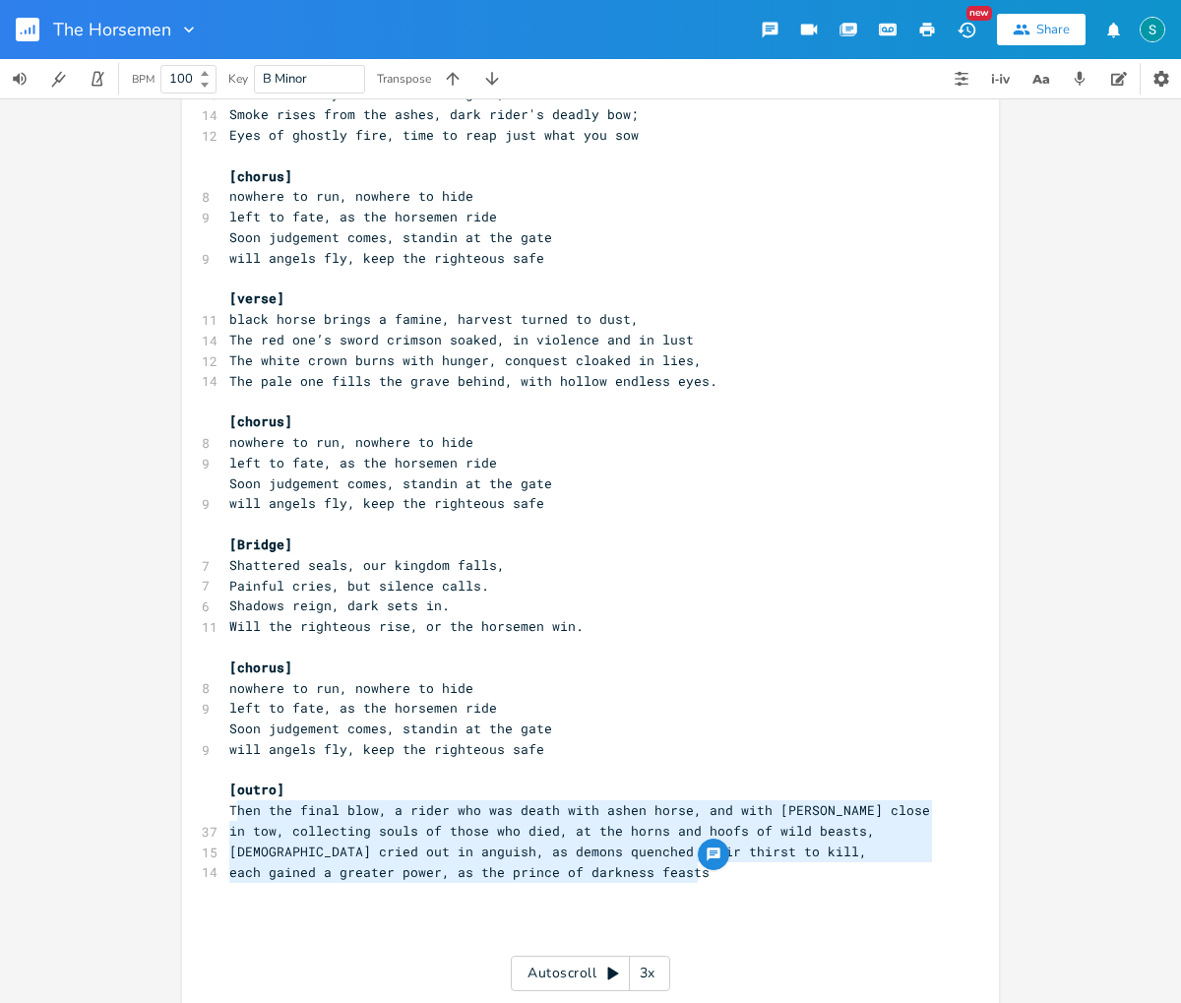
type textarea "Then the final blow, a rider who was death with ashen horse, and with [PERSON_N…"
drag, startPoint x: 688, startPoint y: 873, endPoint x: 221, endPoint y: 812, distance: 470.3
click at [225, 812] on div "[Intro] ​ 13 The seven seals are broken, a world plagued by sin, 15 Our wicked …" at bounding box center [580, 514] width 710 height 982
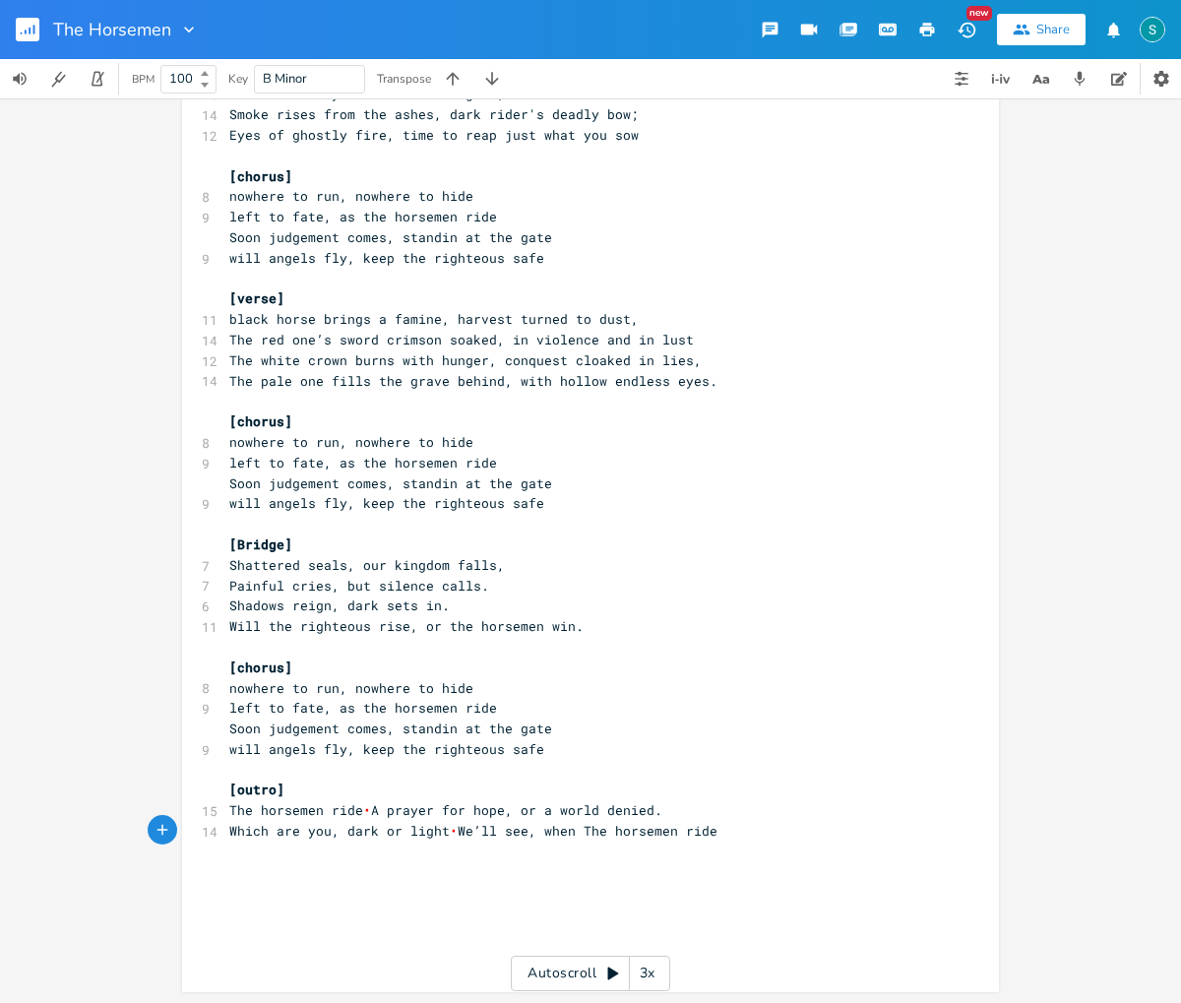
click at [361, 809] on span "The horsemen ride • A prayer for hope, or a world denied." at bounding box center [445, 810] width 433 height 18
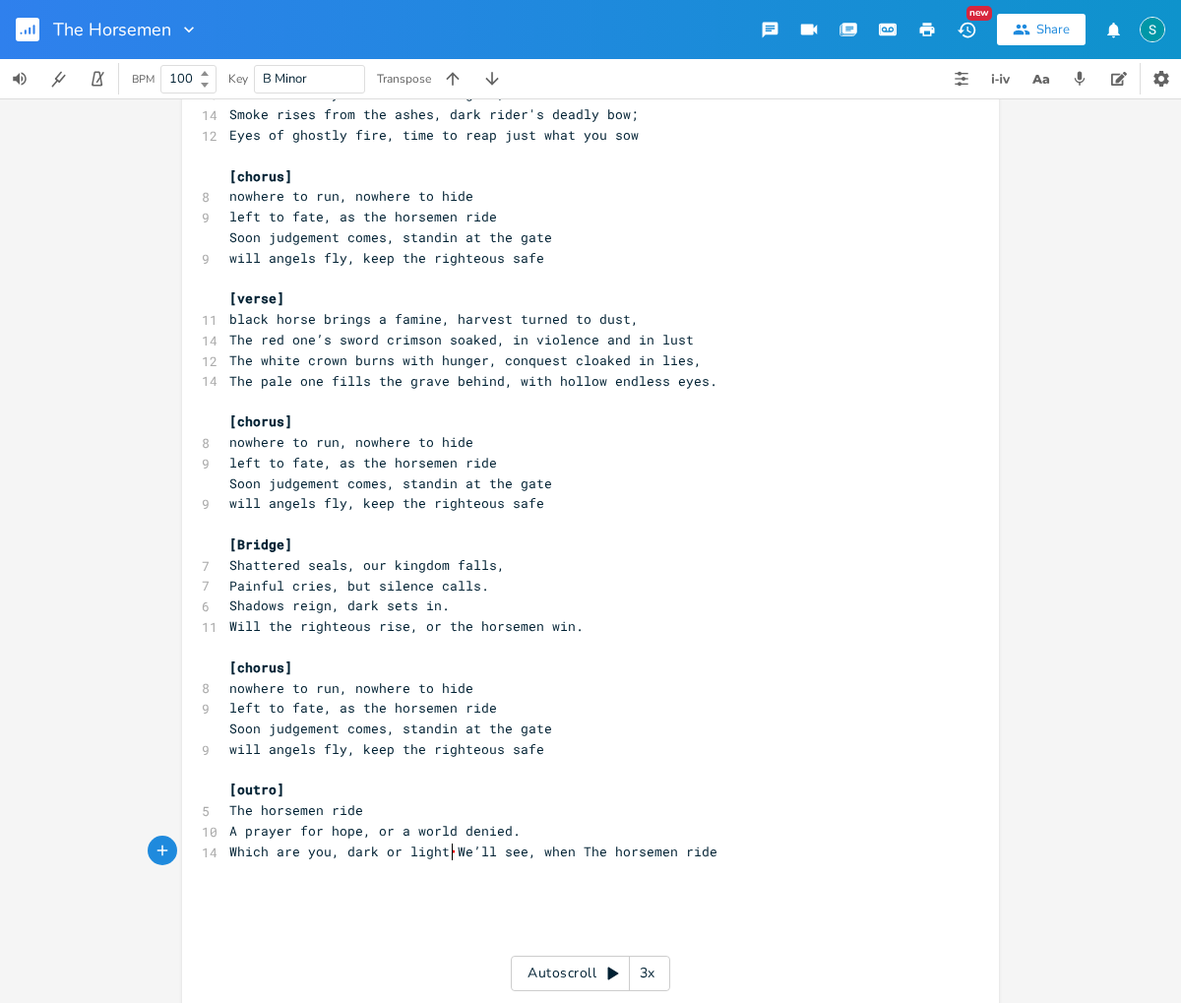
click at [447, 850] on span "Which are you, dark or light • We’ll see, when The horsemen ride" at bounding box center [473, 851] width 488 height 18
drag, startPoint x: 499, startPoint y: 871, endPoint x: 347, endPoint y: 871, distance: 151.5
click at [348, 871] on pre "We’ll see, when The horsemen ride" at bounding box center [580, 872] width 710 height 21
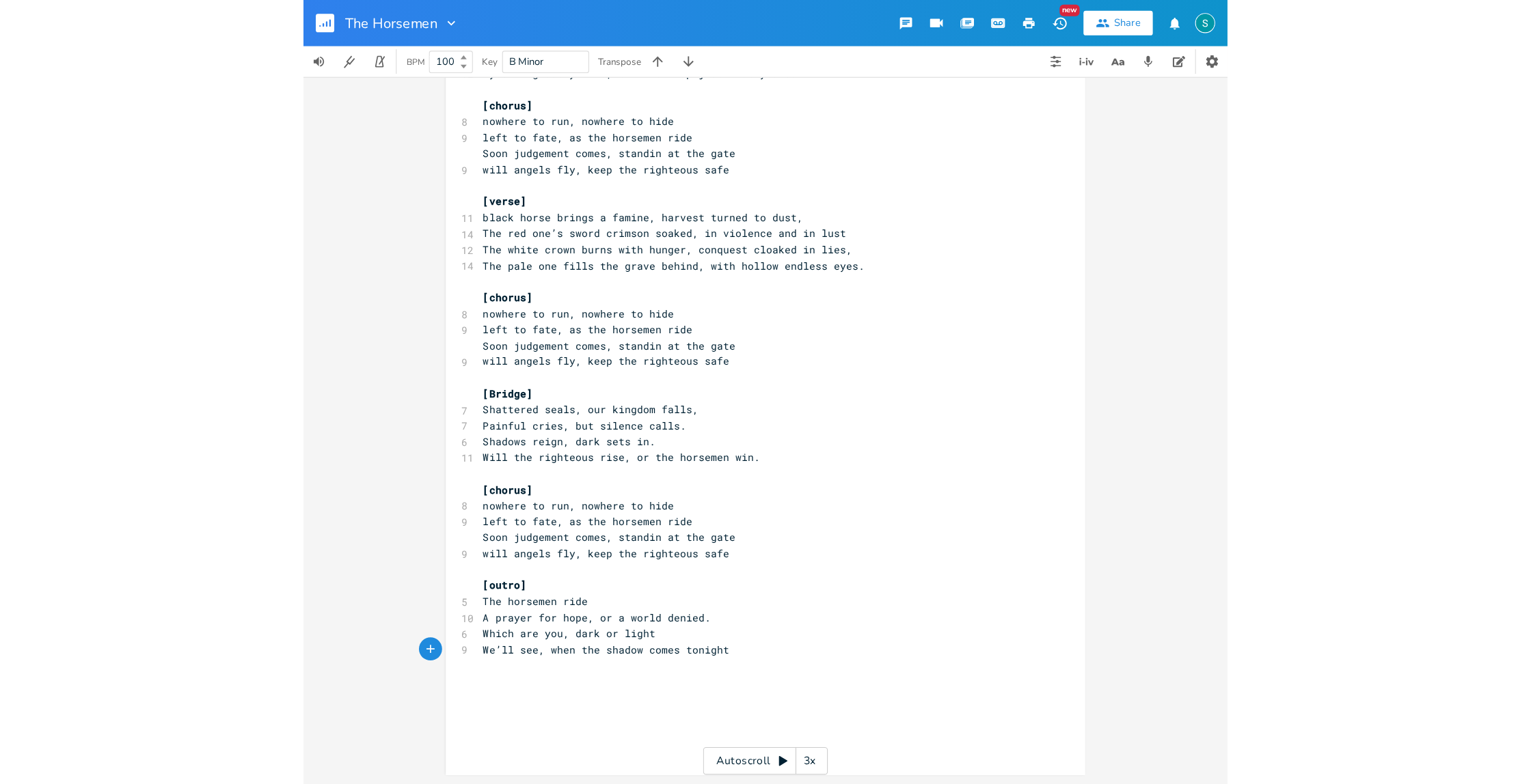
scroll to position [0, 0]
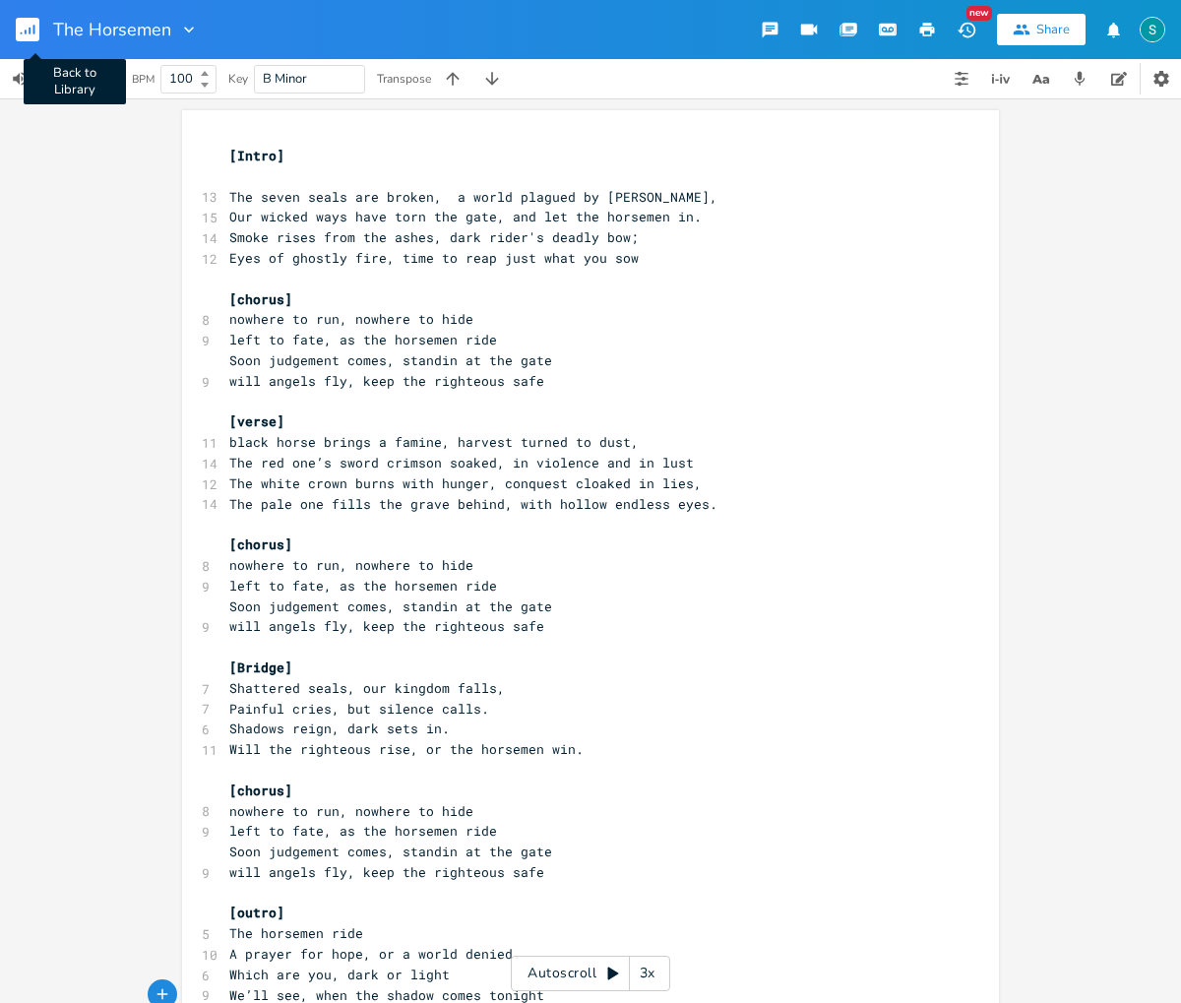
type textarea "the shadow comes tonight"
click at [30, 26] on rect "button" at bounding box center [28, 30] width 24 height 24
